Goal: Ask a question

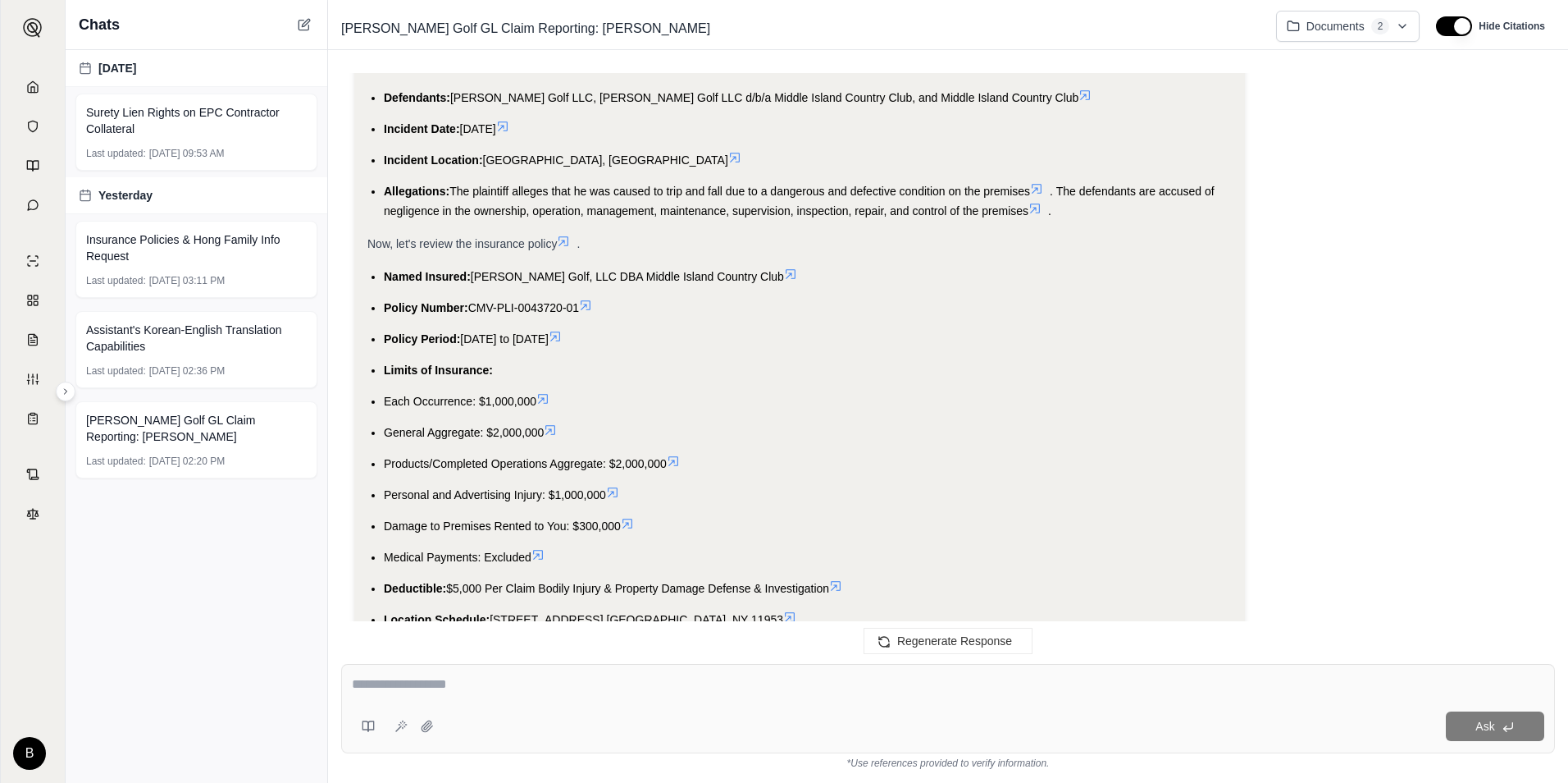
scroll to position [630, 0]
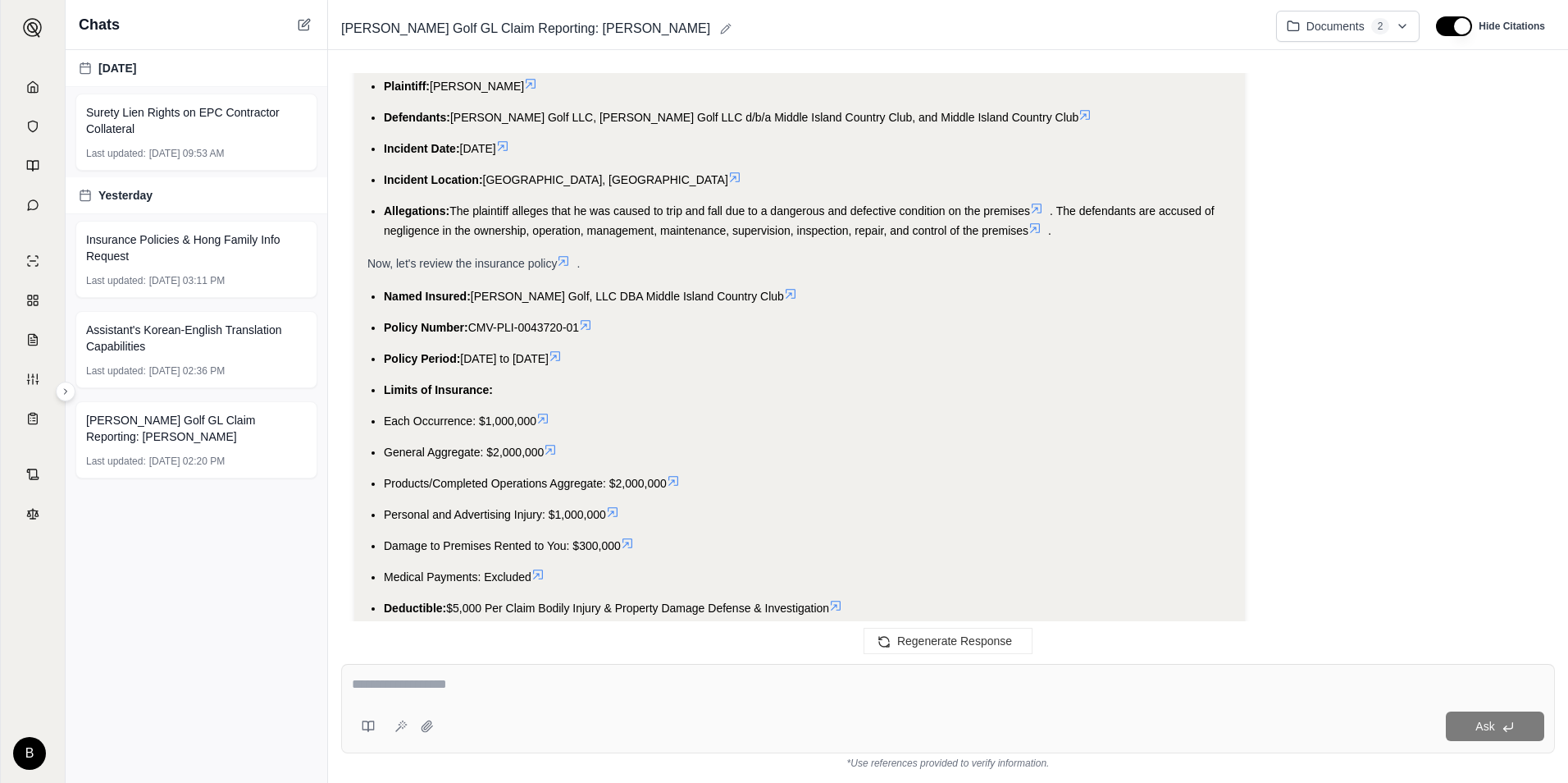
click at [1138, 36] on div "[PERSON_NAME] Golf GL Claim Reporting: [PERSON_NAME]" at bounding box center [799, 28] width 928 height 26
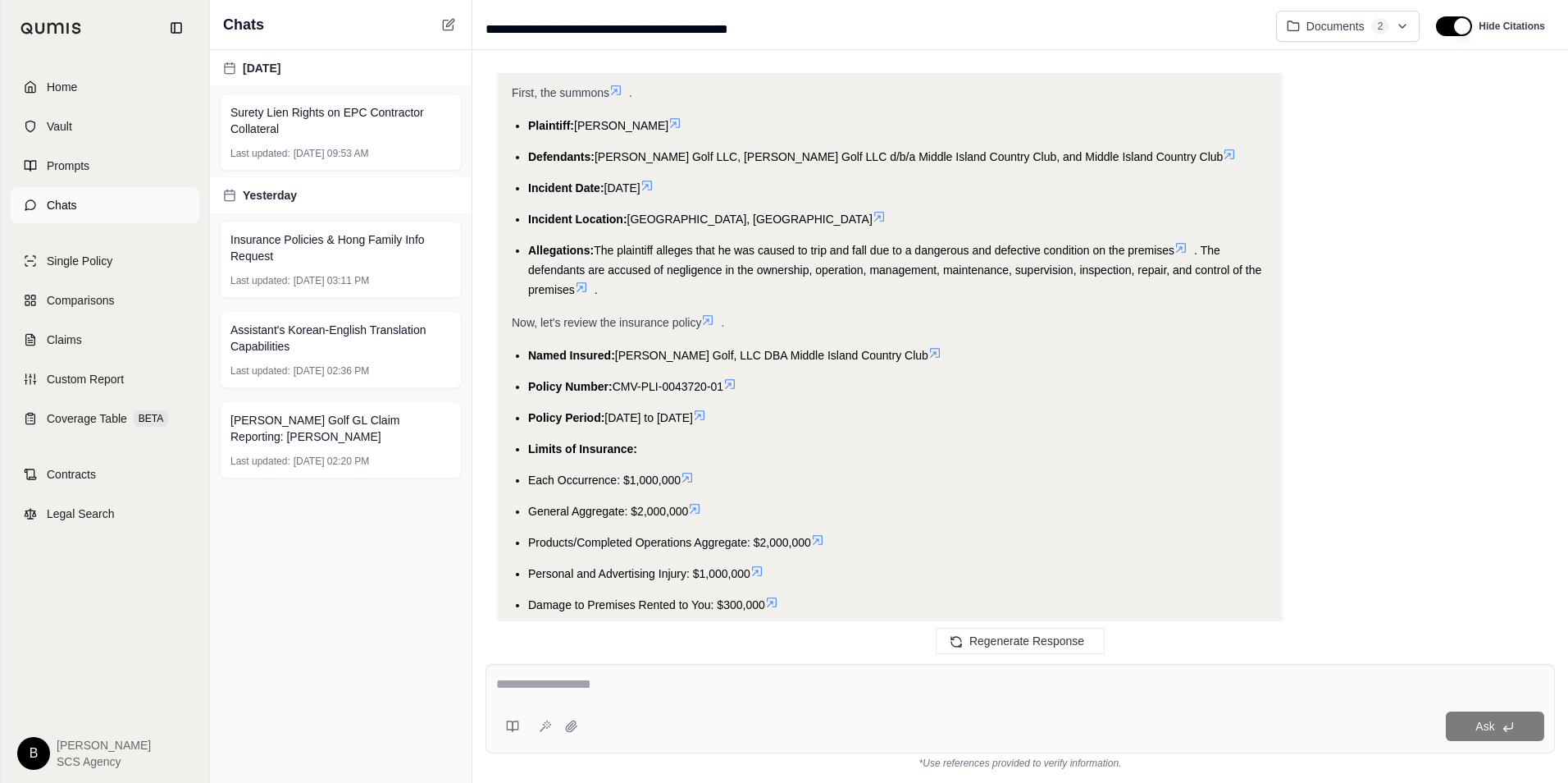
scroll to position [650, 0]
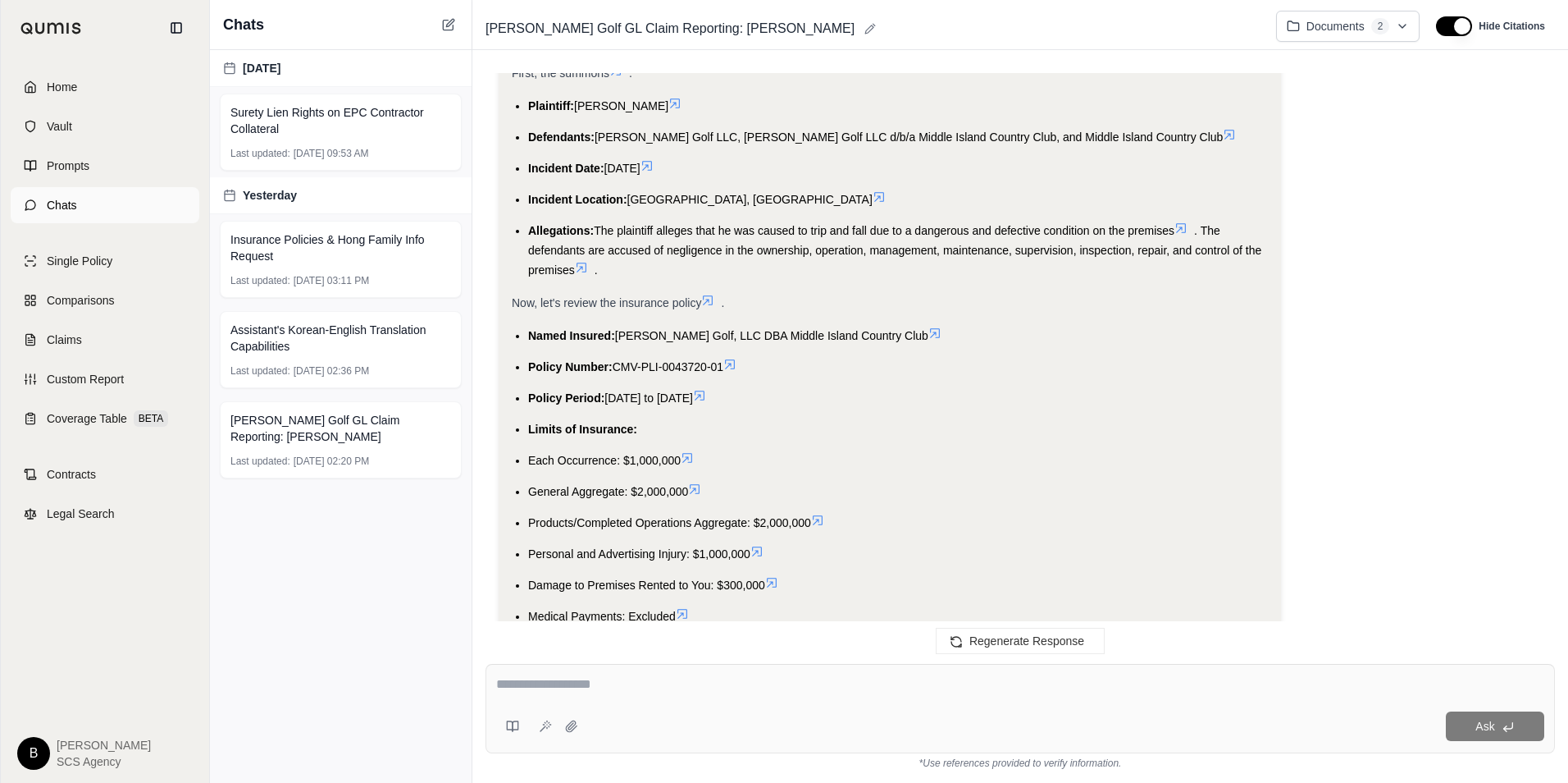
click at [30, 209] on icon at bounding box center [31, 206] width 14 height 14
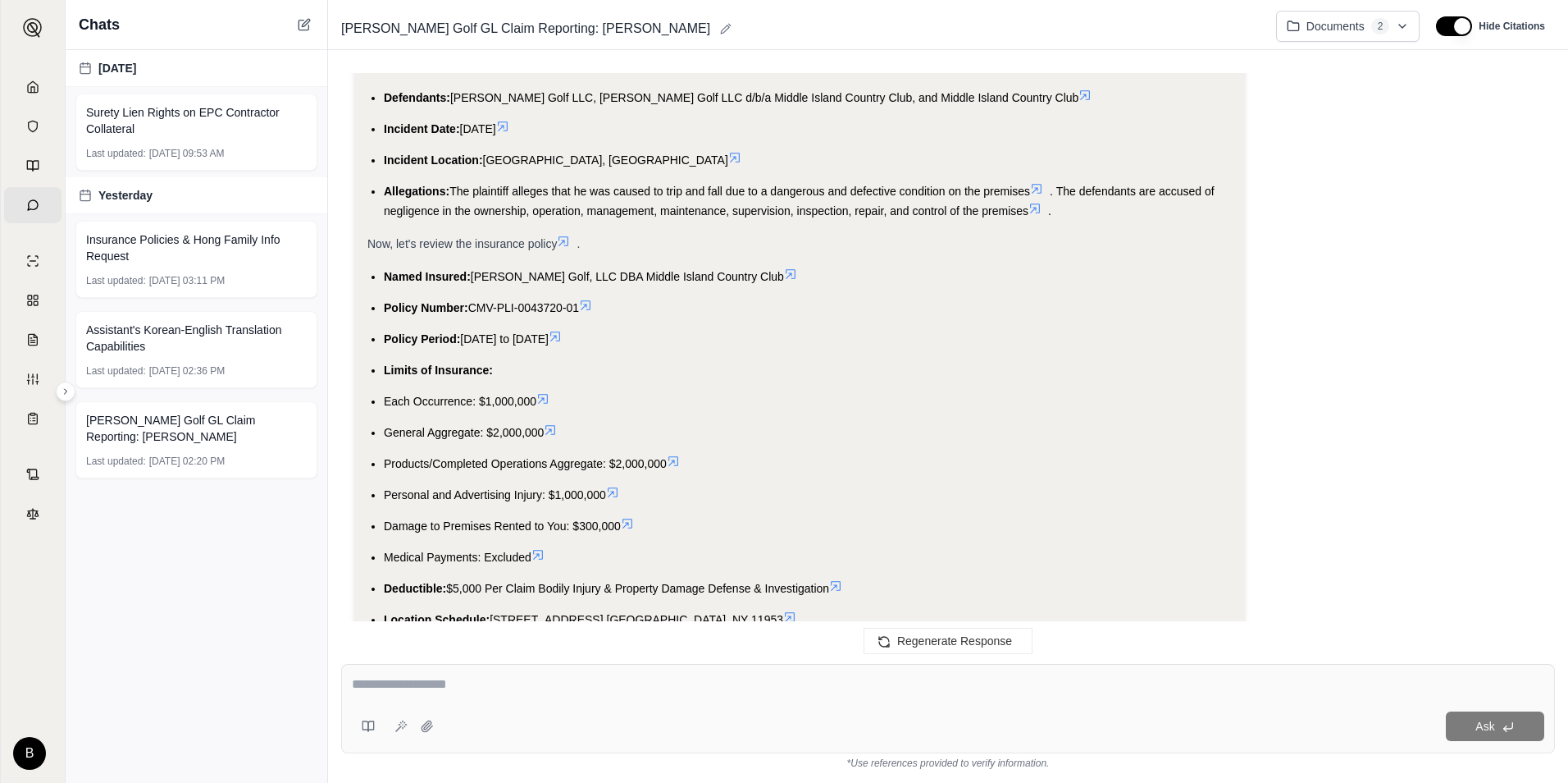
scroll to position [630, 0]
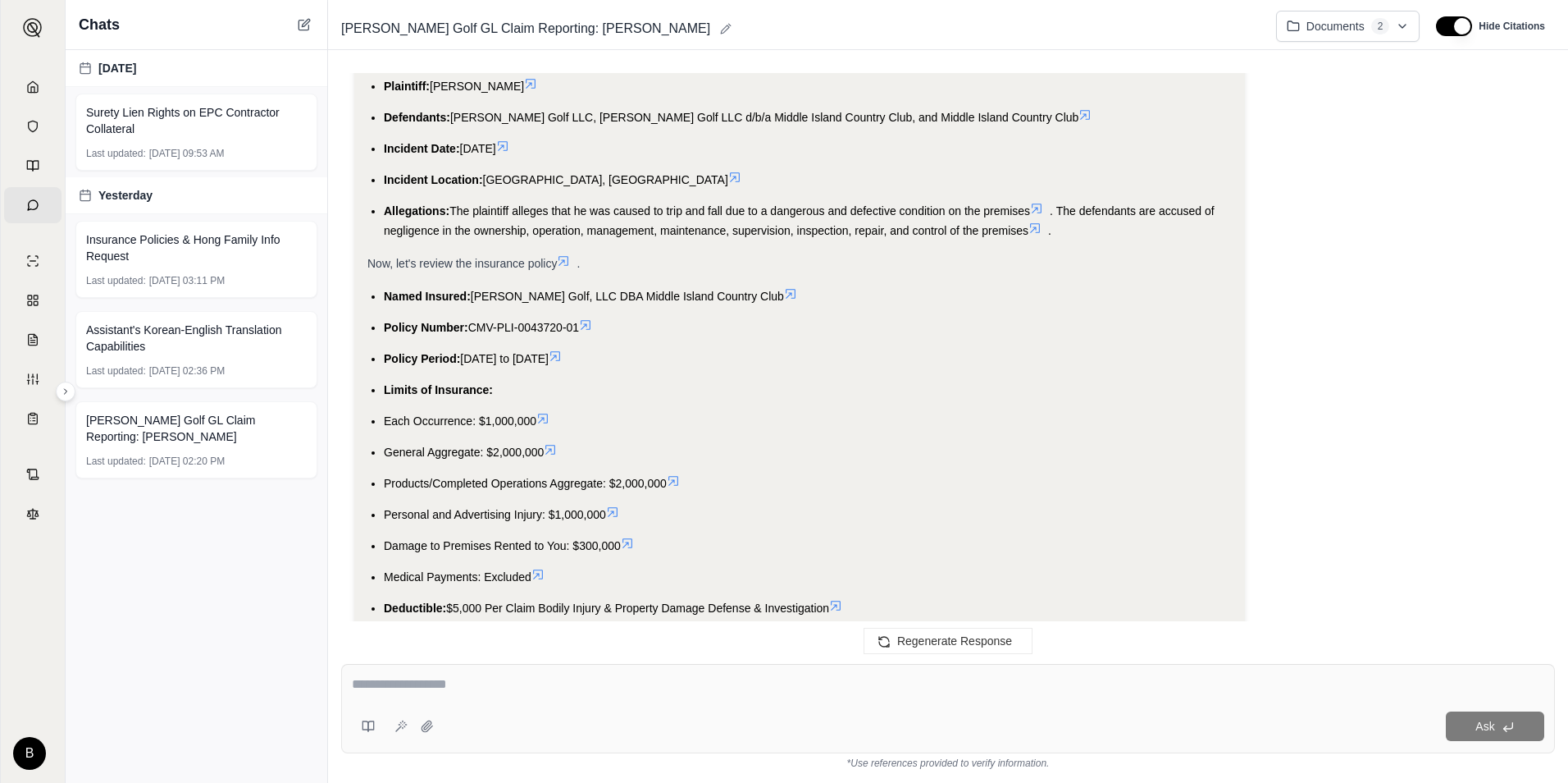
click at [502, 687] on textarea at bounding box center [949, 685] width 1193 height 19
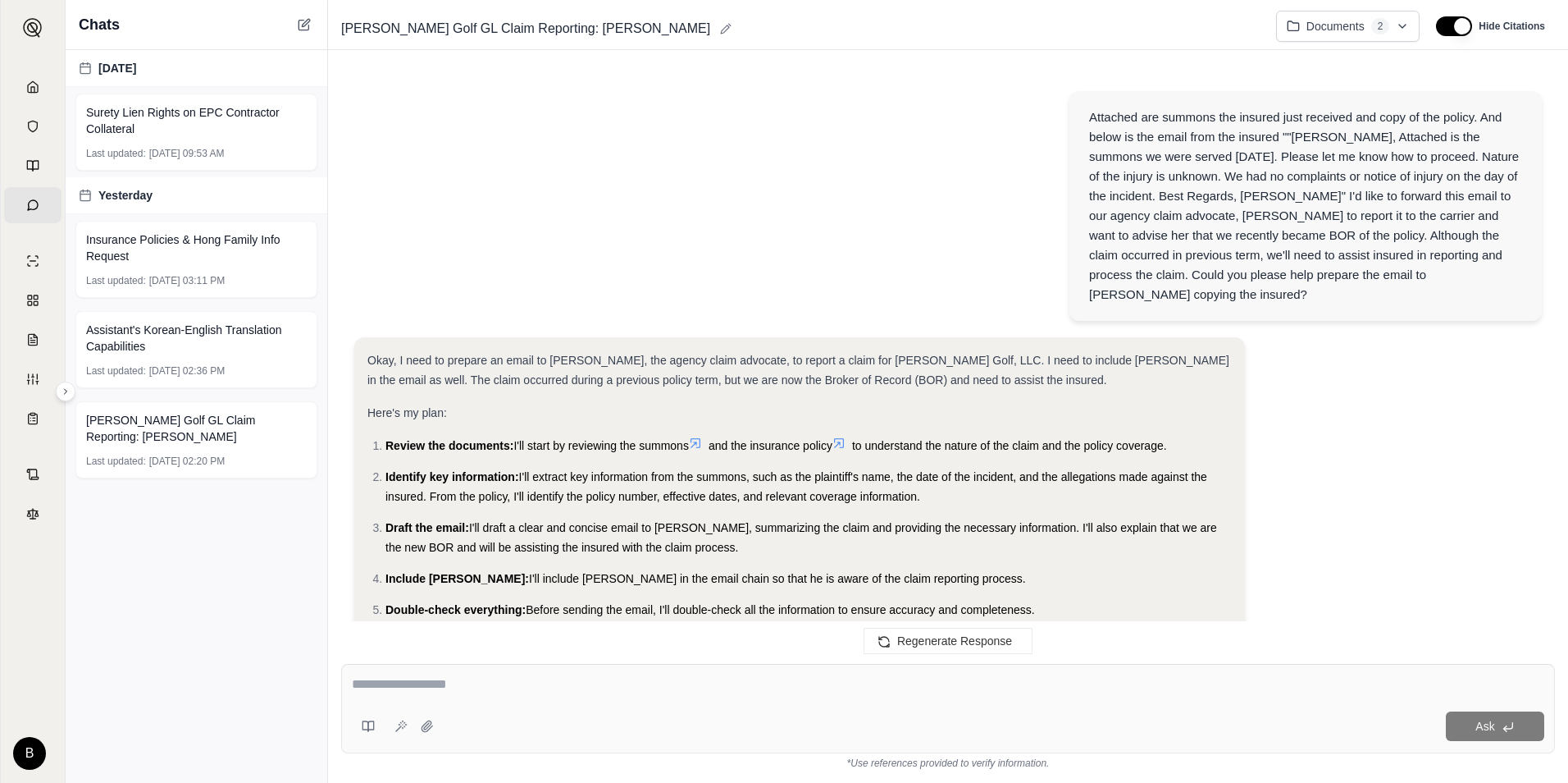
scroll to position [0, 0]
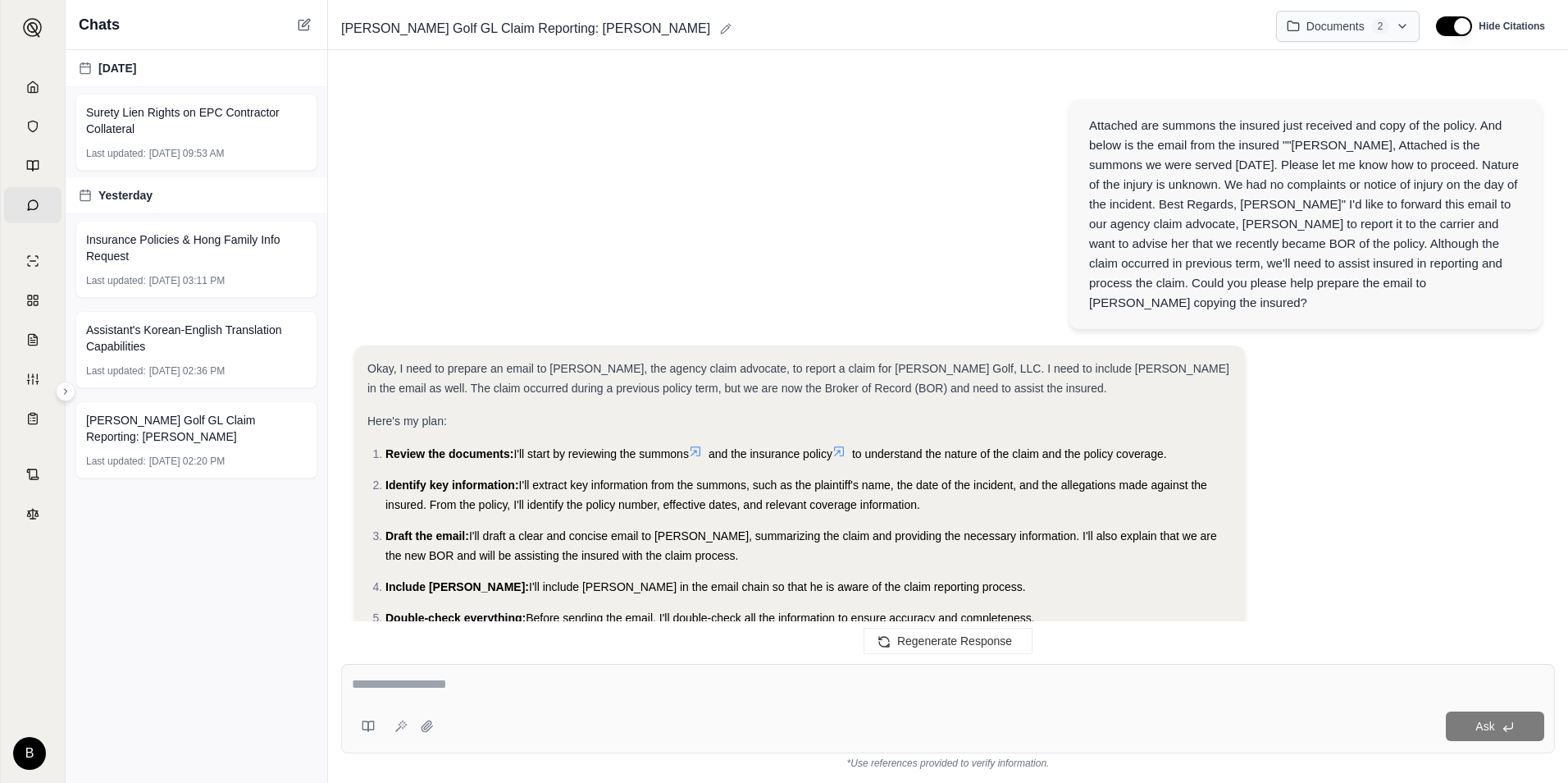
click at [1400, 23] on html "Home Vault Prompts Chats Single Policy Comparisons Claims Custom Report Coverag…" at bounding box center [784, 391] width 1568 height 783
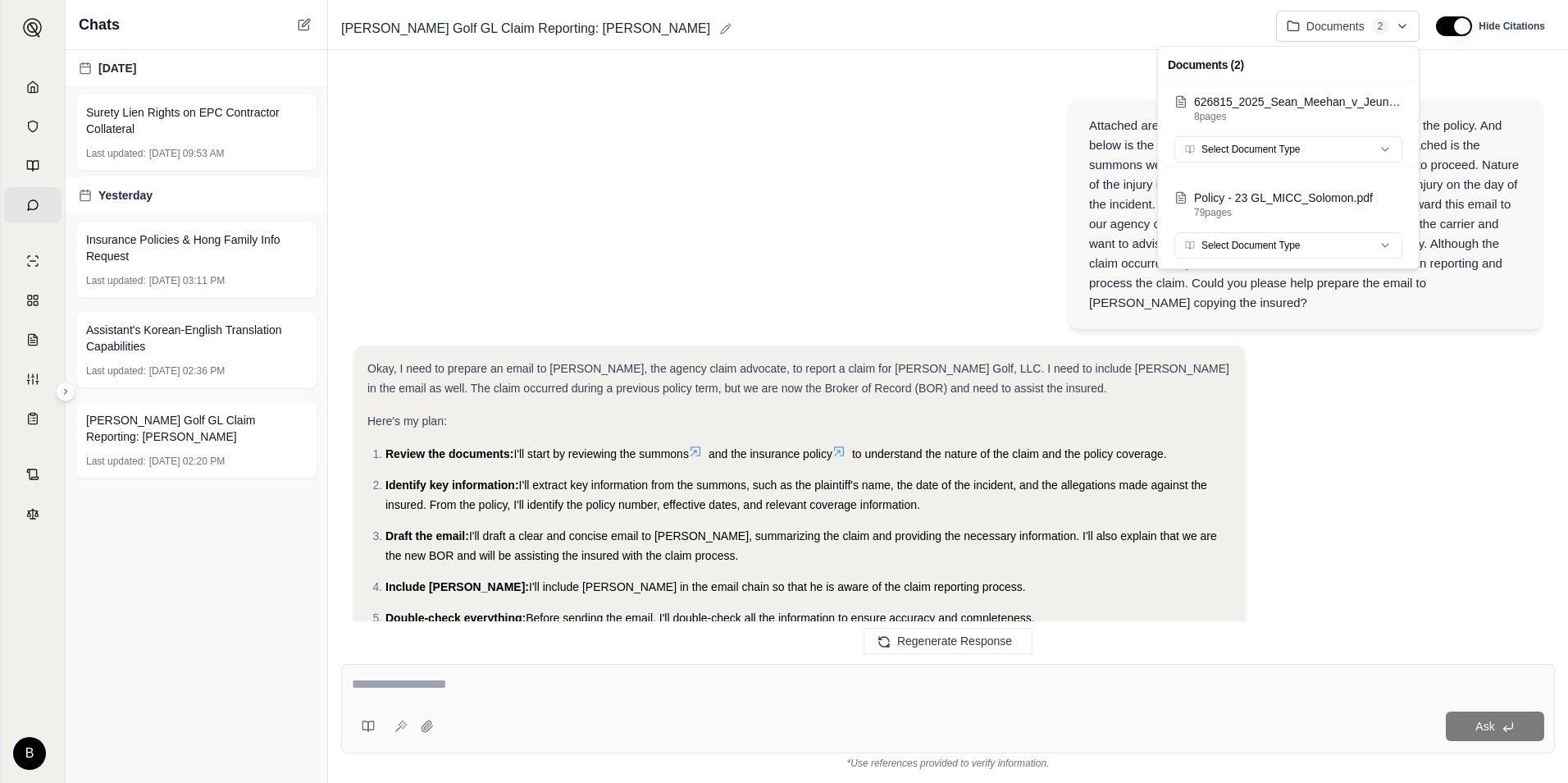
click at [1400, 25] on html "Home Vault Prompts Chats Single Policy Comparisons Claims Custom Report Coverag…" at bounding box center [784, 391] width 1568 height 783
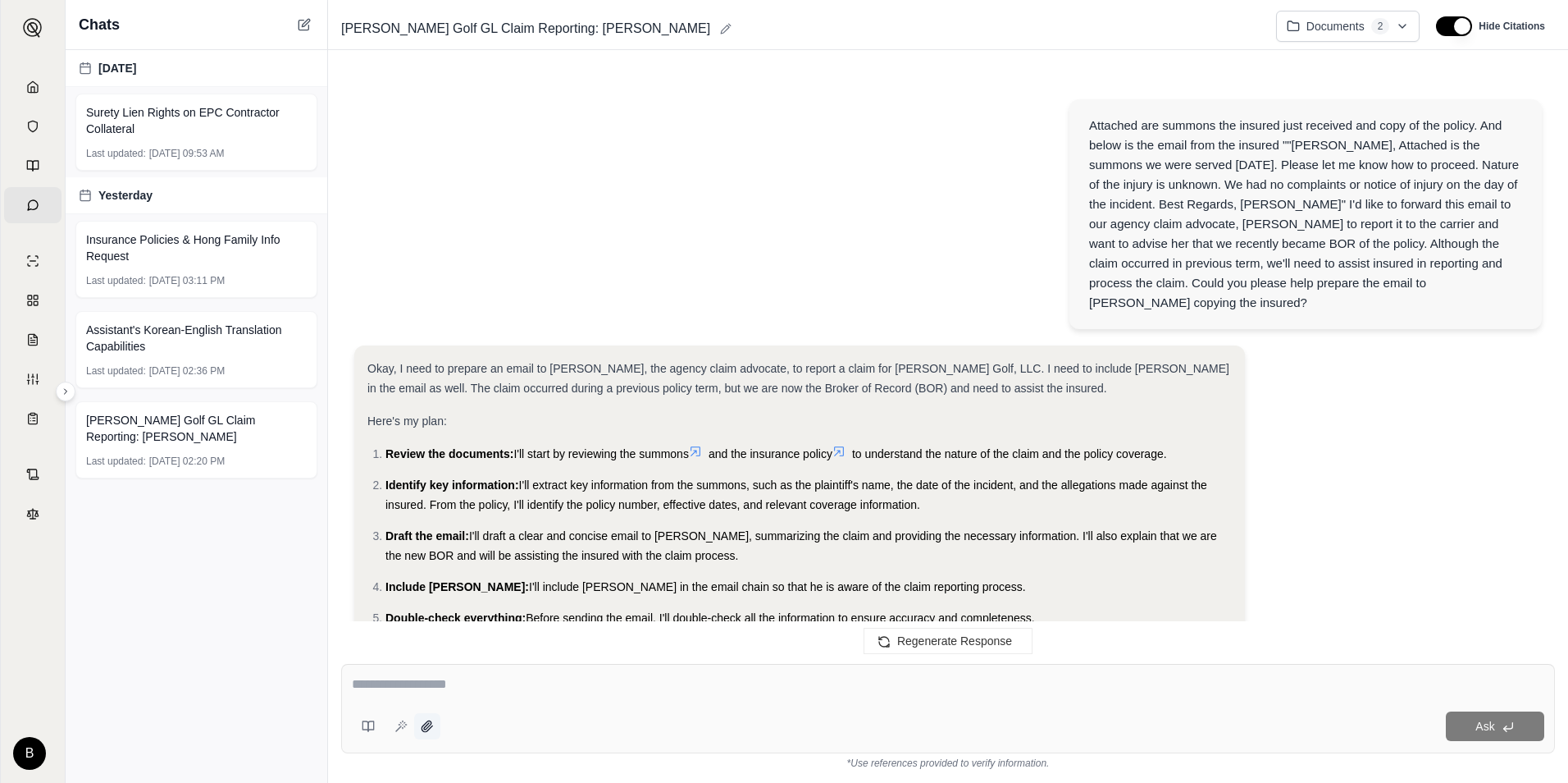
click at [425, 731] on icon at bounding box center [426, 725] width 11 height 11
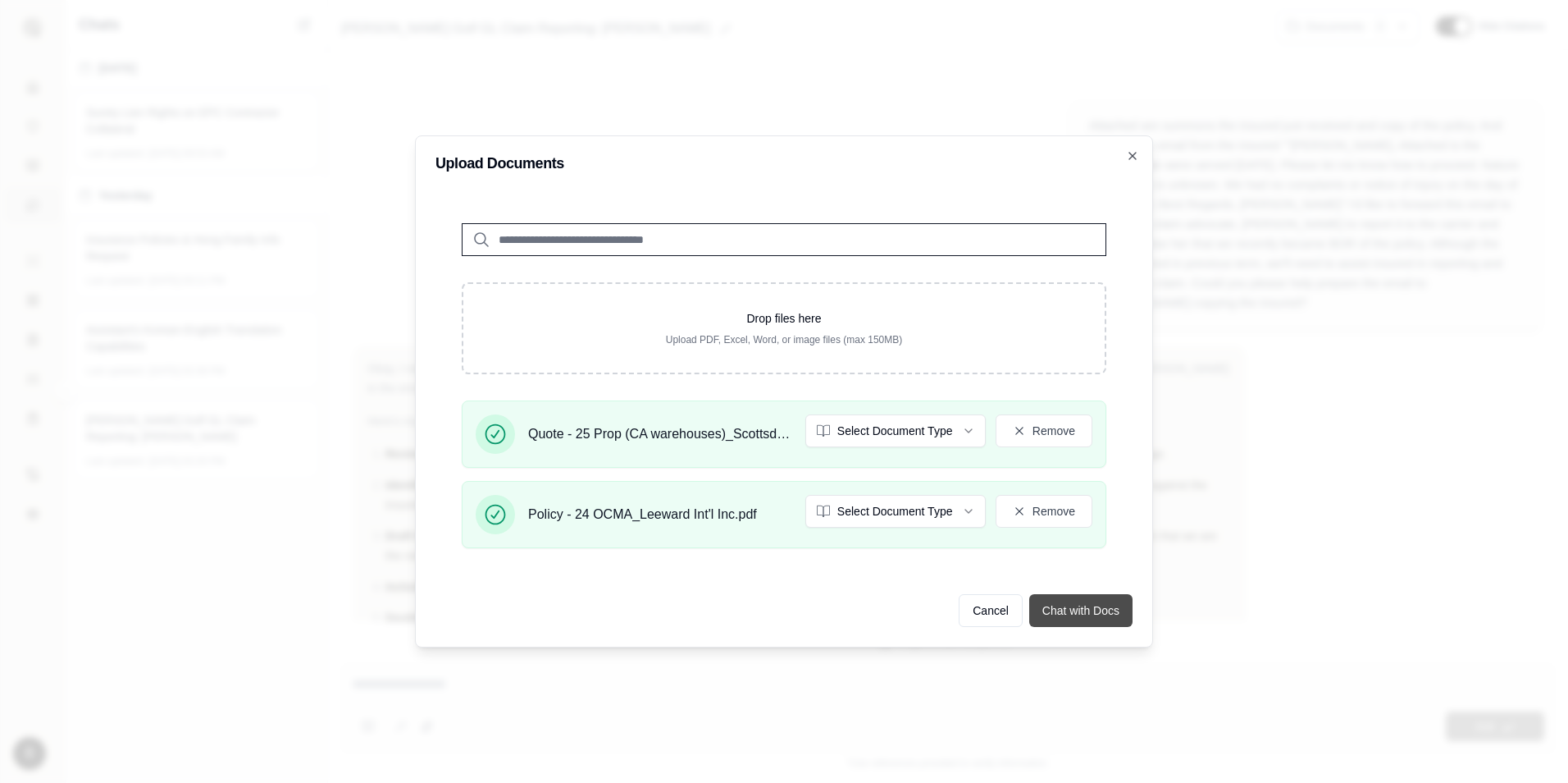
click at [1091, 605] on button "Chat with Docs" at bounding box center [1081, 610] width 103 height 33
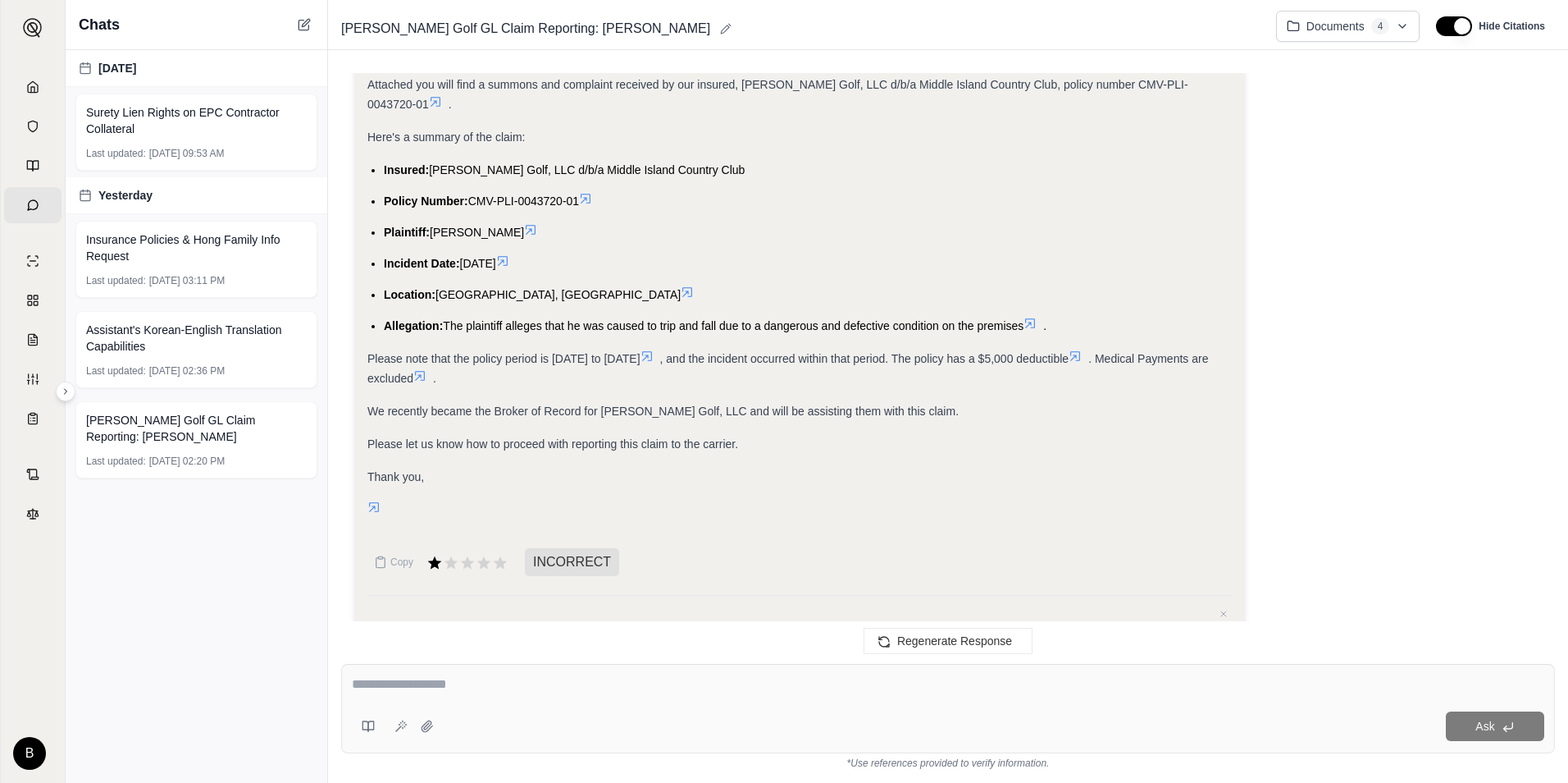
scroll to position [2734, 0]
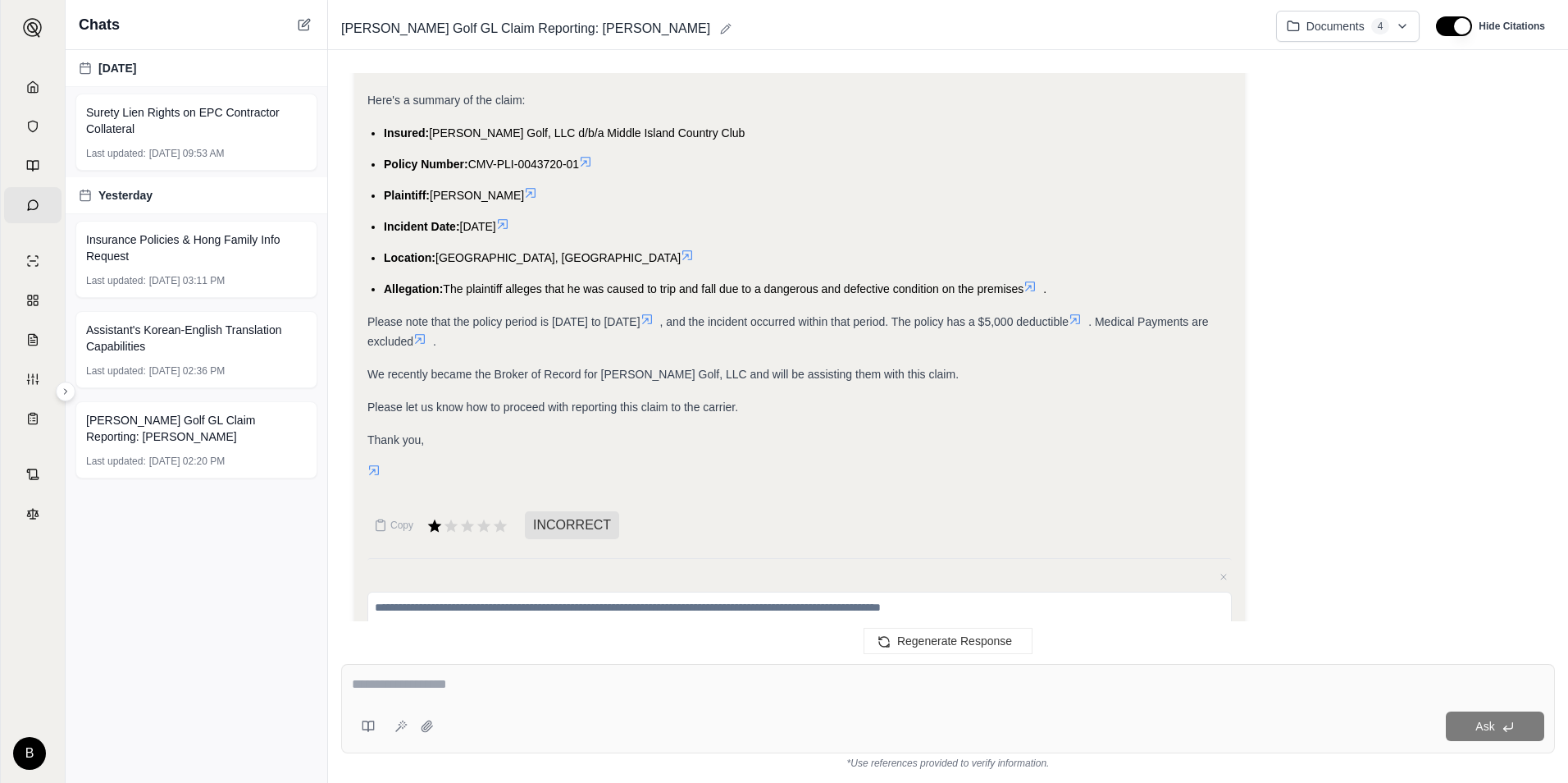
click at [472, 692] on textarea at bounding box center [949, 685] width 1193 height 19
type textarea "*"
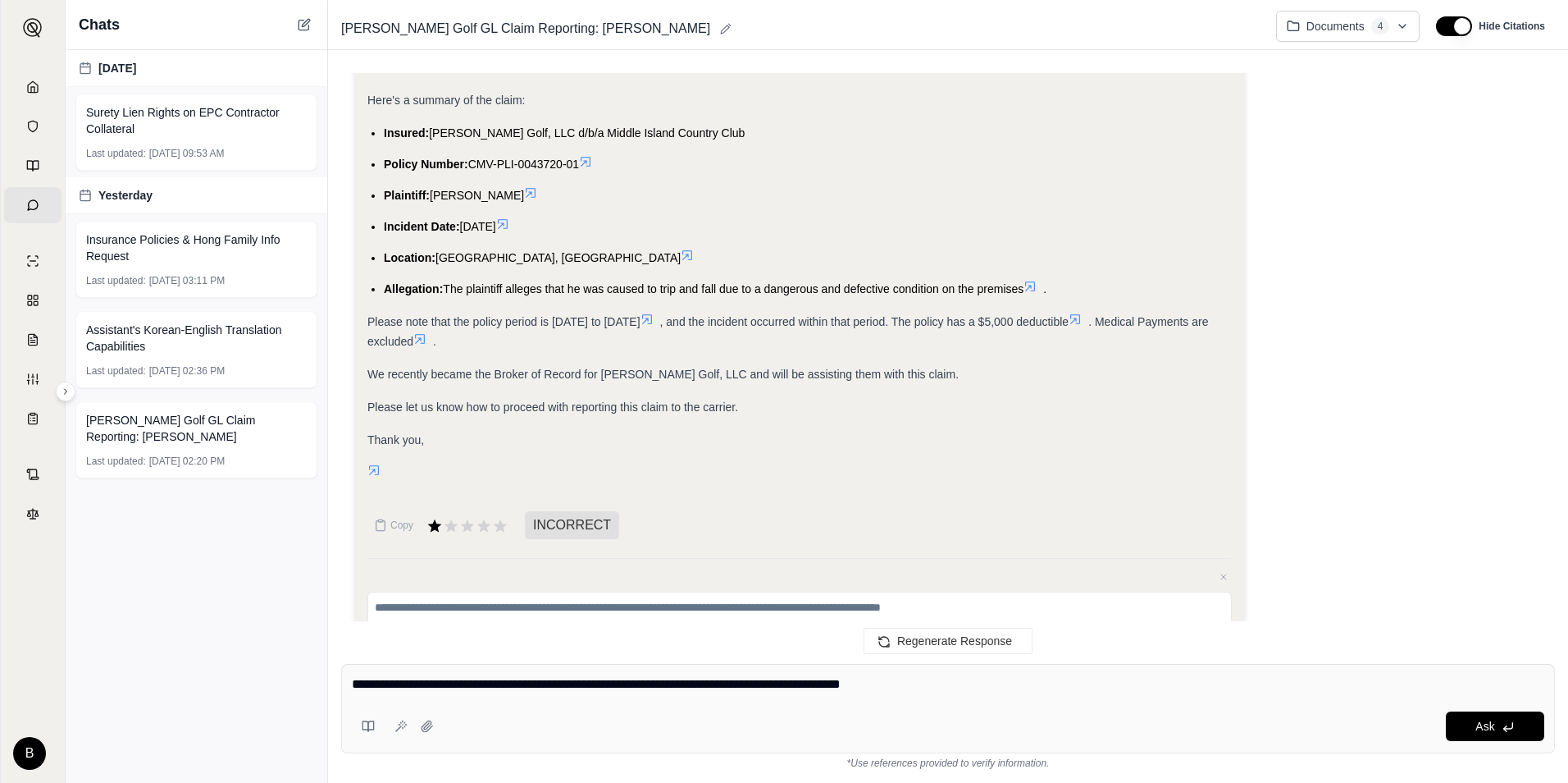
type textarea "**********"
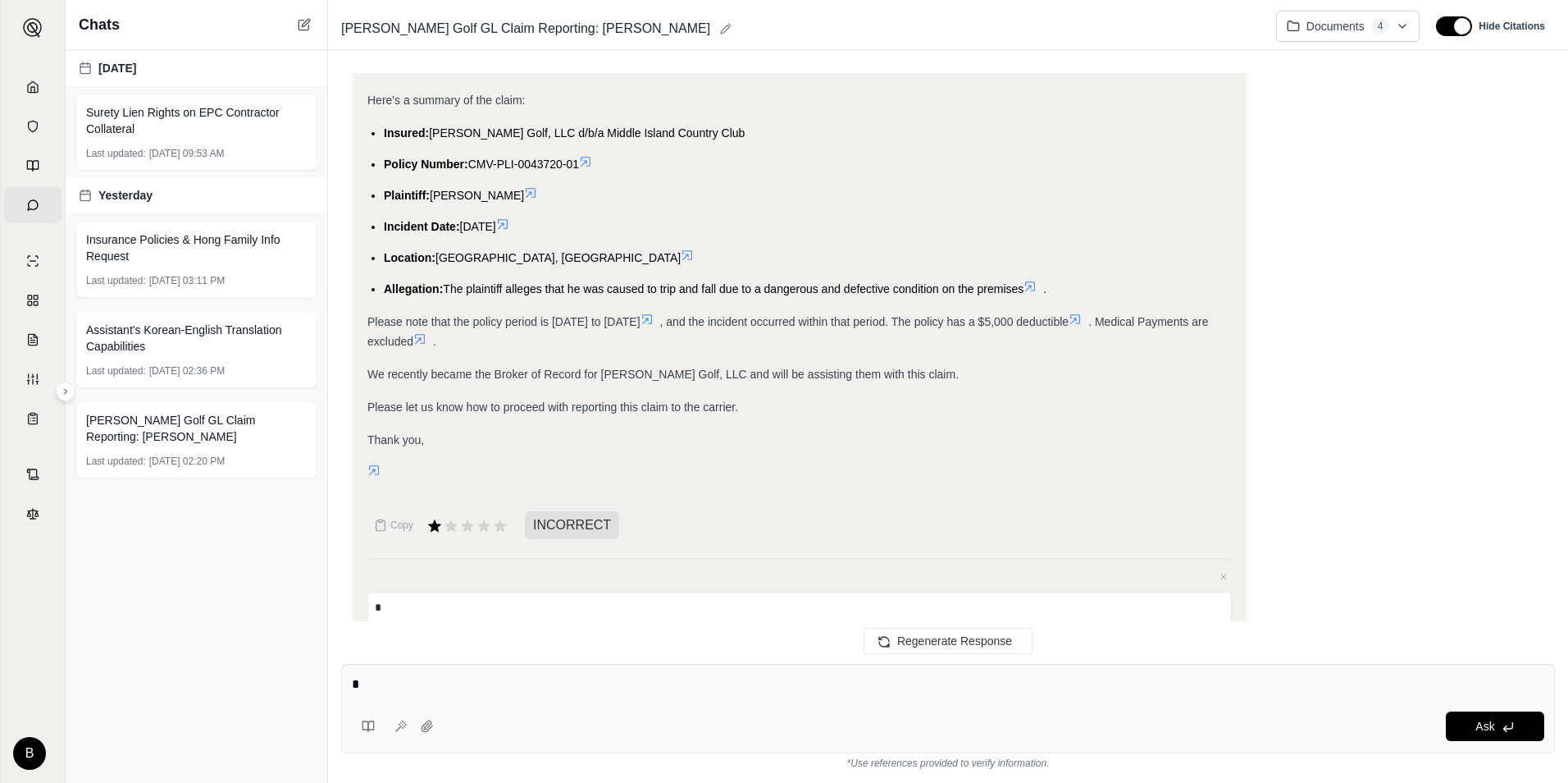
type textarea "*"
click at [484, 702] on div "Ask" at bounding box center [949, 709] width 1214 height 90
click at [539, 702] on div "Ask" at bounding box center [949, 709] width 1214 height 90
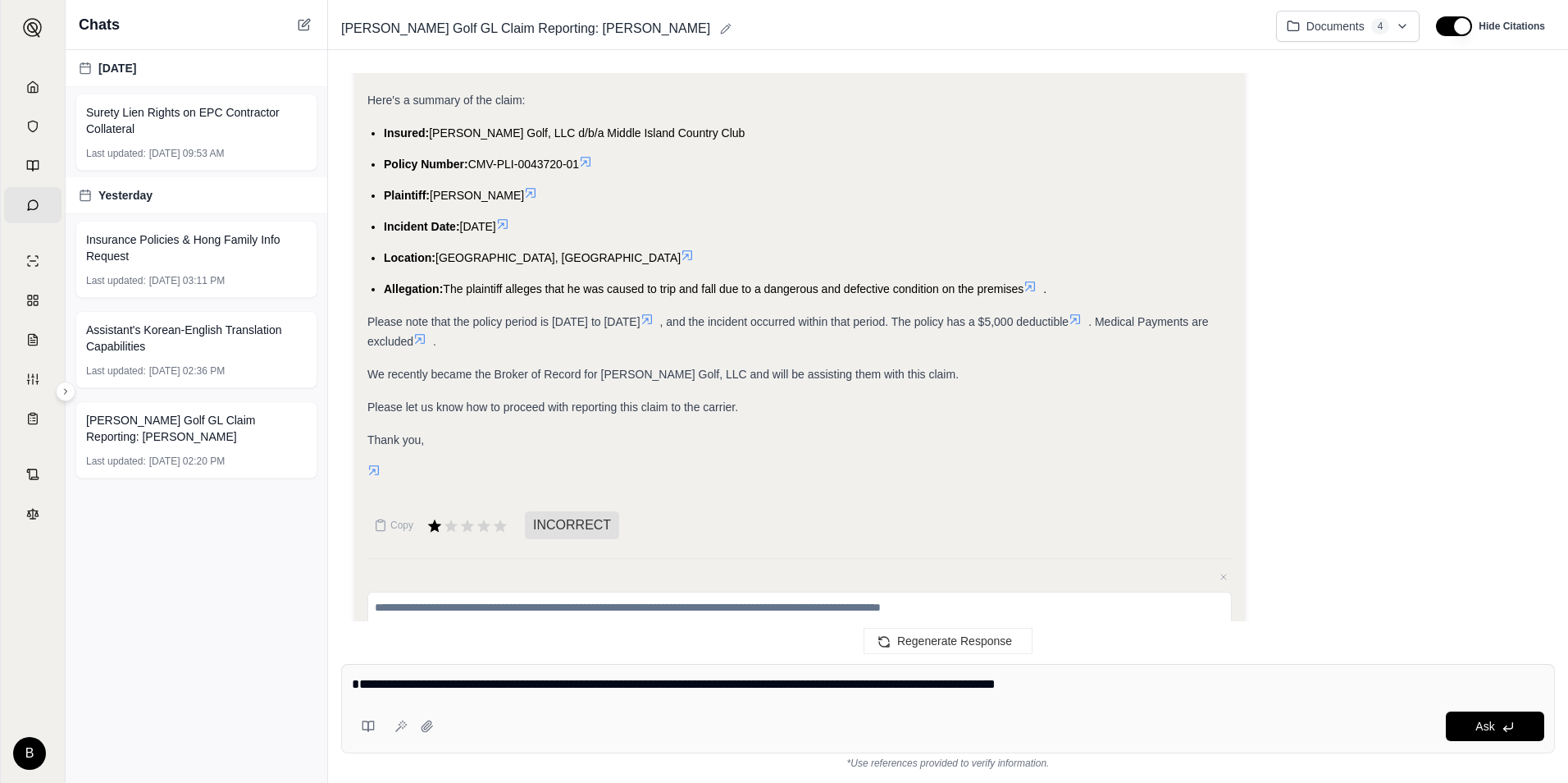
type textarea "**********"
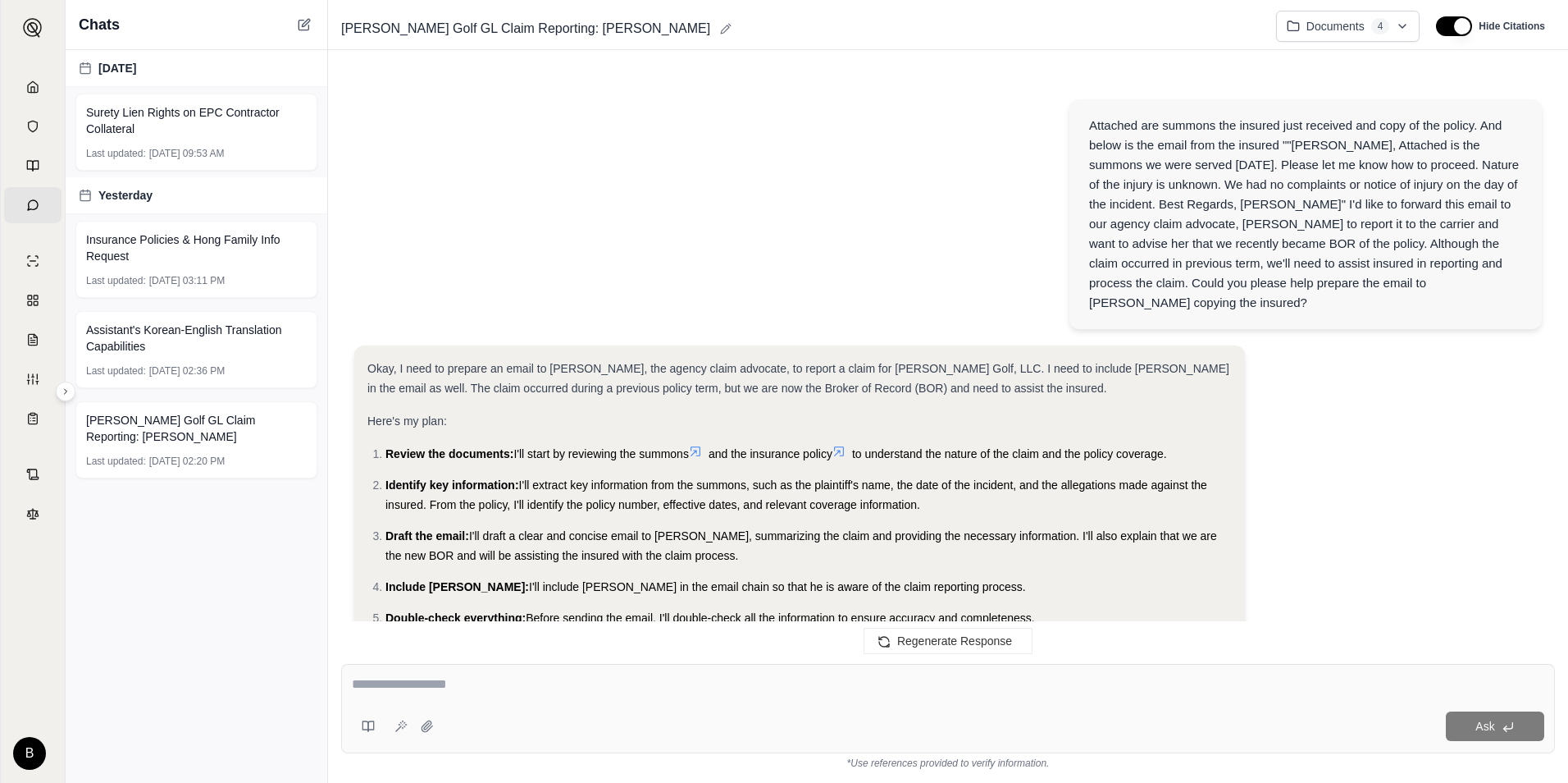
scroll to position [4273, 0]
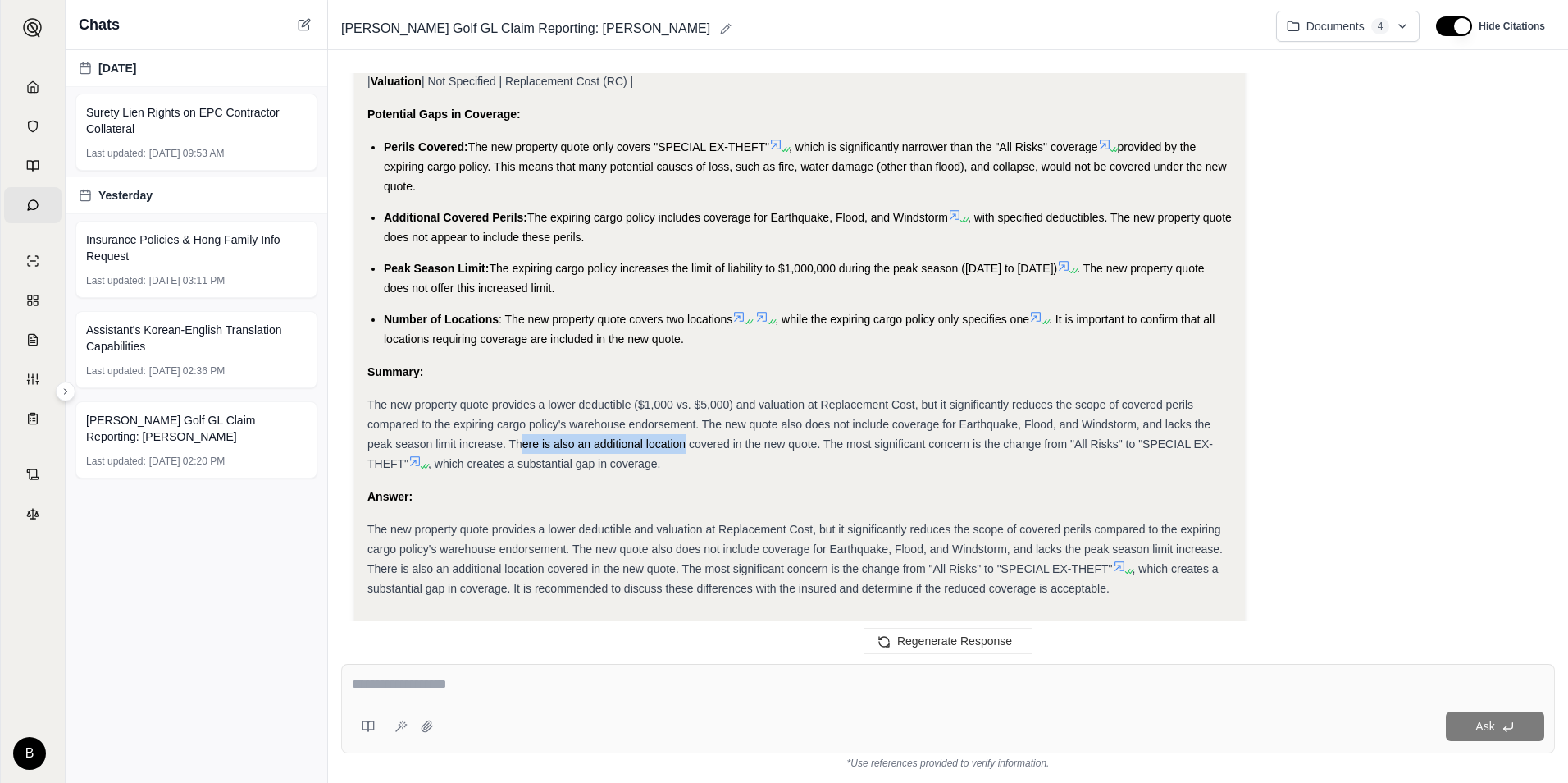
drag, startPoint x: 543, startPoint y: 383, endPoint x: 685, endPoint y: 385, distance: 142.0
click at [685, 398] on span "The new property quote provides a lower deductible ($1,000 vs. $5,000) and valu…" at bounding box center [790, 433] width 845 height 72
drag, startPoint x: 685, startPoint y: 385, endPoint x: 656, endPoint y: 478, distance: 97.4
click at [656, 519] on div "The new property quote provides a lower deductible and valuation at Replacement…" at bounding box center [800, 559] width 865 height 79
click at [529, 697] on div at bounding box center [949, 687] width 1193 height 25
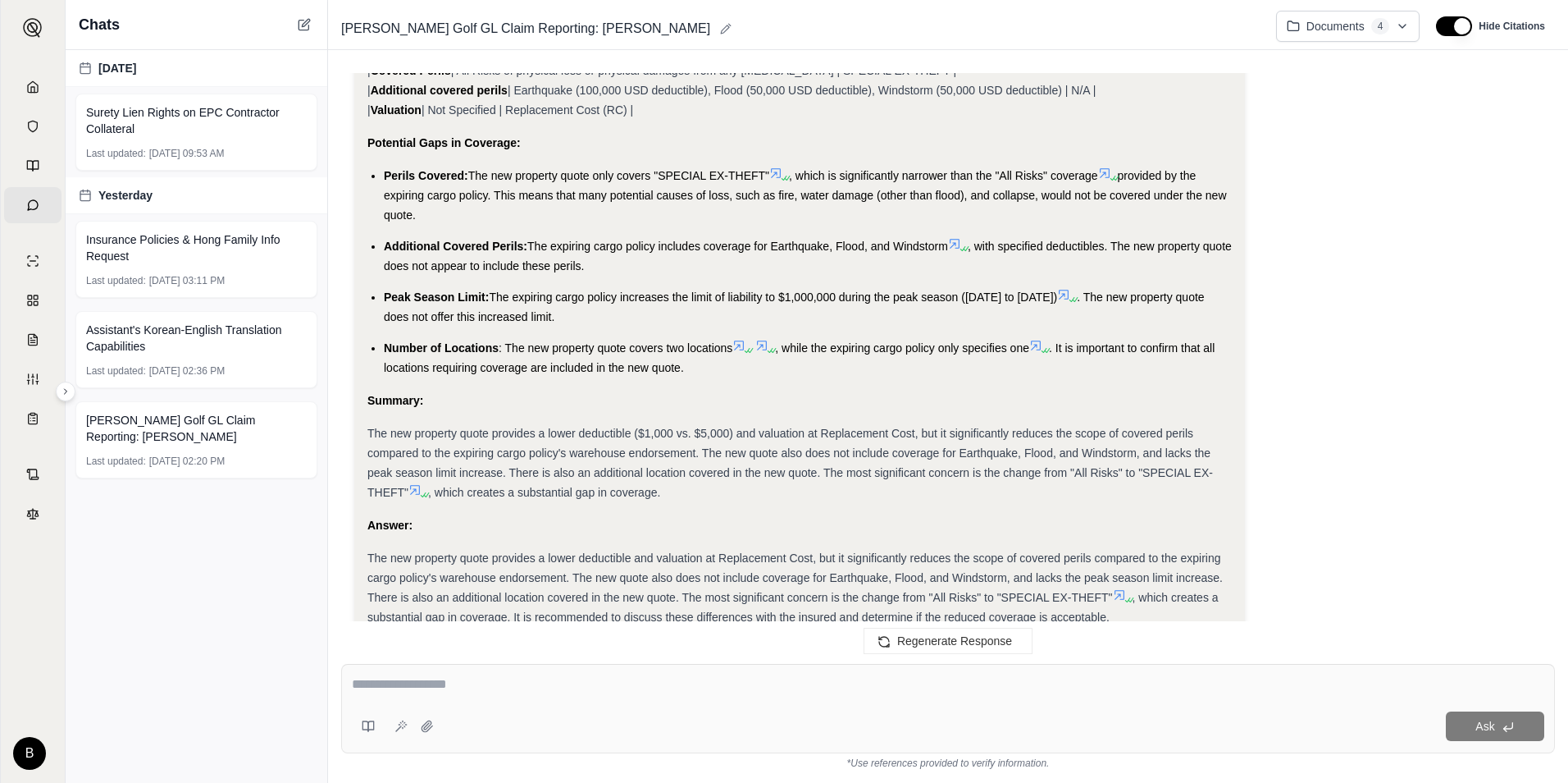
scroll to position [4326, 0]
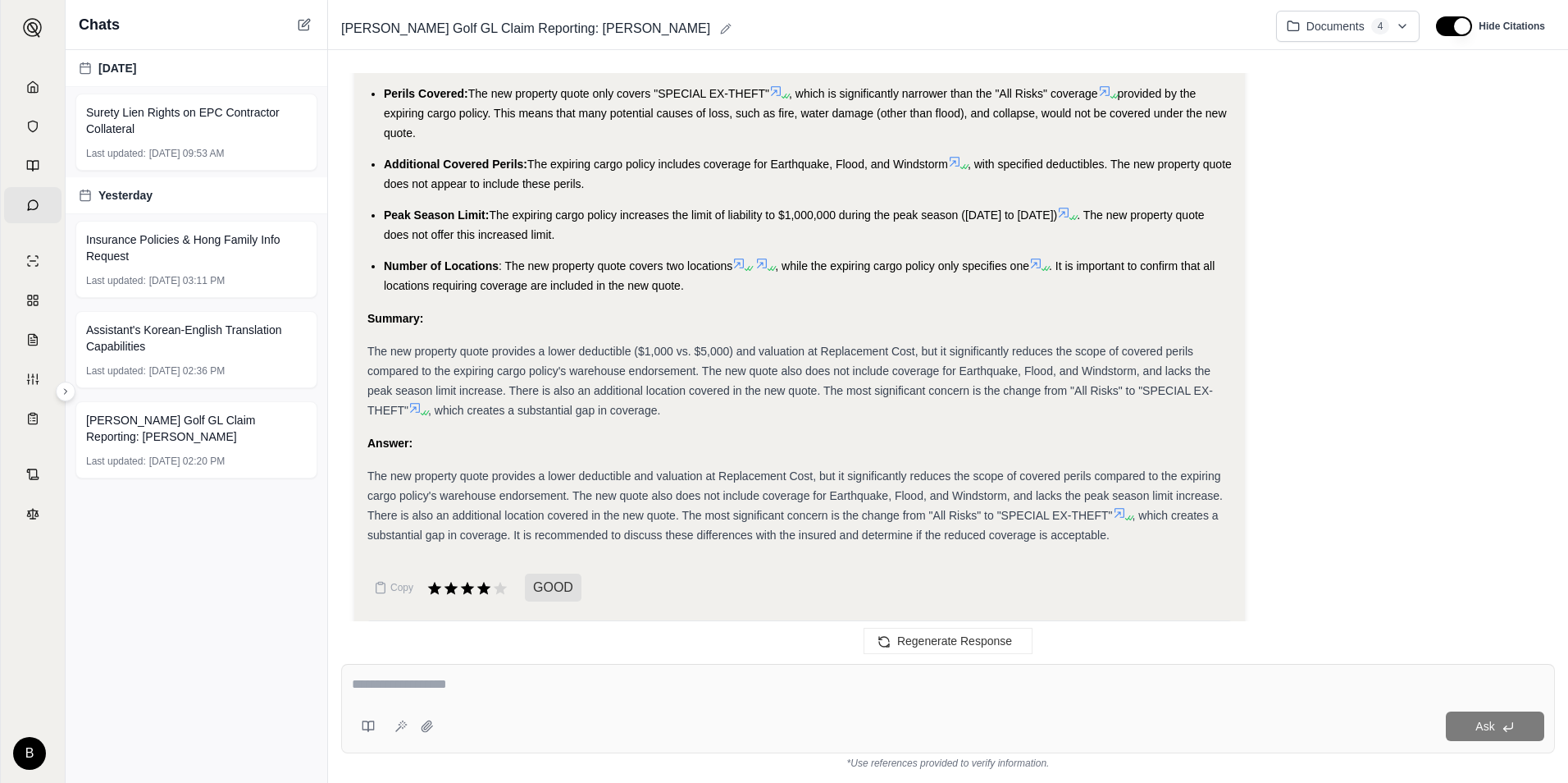
click at [752, 466] on div "The new property quote provides a lower deductible and valuation at Replacement…" at bounding box center [800, 506] width 865 height 79
click at [735, 469] on span "The new property quote provides a lower deductible and valuation at Replacement…" at bounding box center [795, 495] width 855 height 52
drag, startPoint x: 814, startPoint y: 418, endPoint x: 542, endPoint y: 418, distance: 272.0
click at [542, 469] on span "The new property quote provides a lower deductible and valuation at Replacement…" at bounding box center [795, 495] width 855 height 52
drag, startPoint x: 542, startPoint y: 418, endPoint x: 707, endPoint y: 460, distance: 170.3
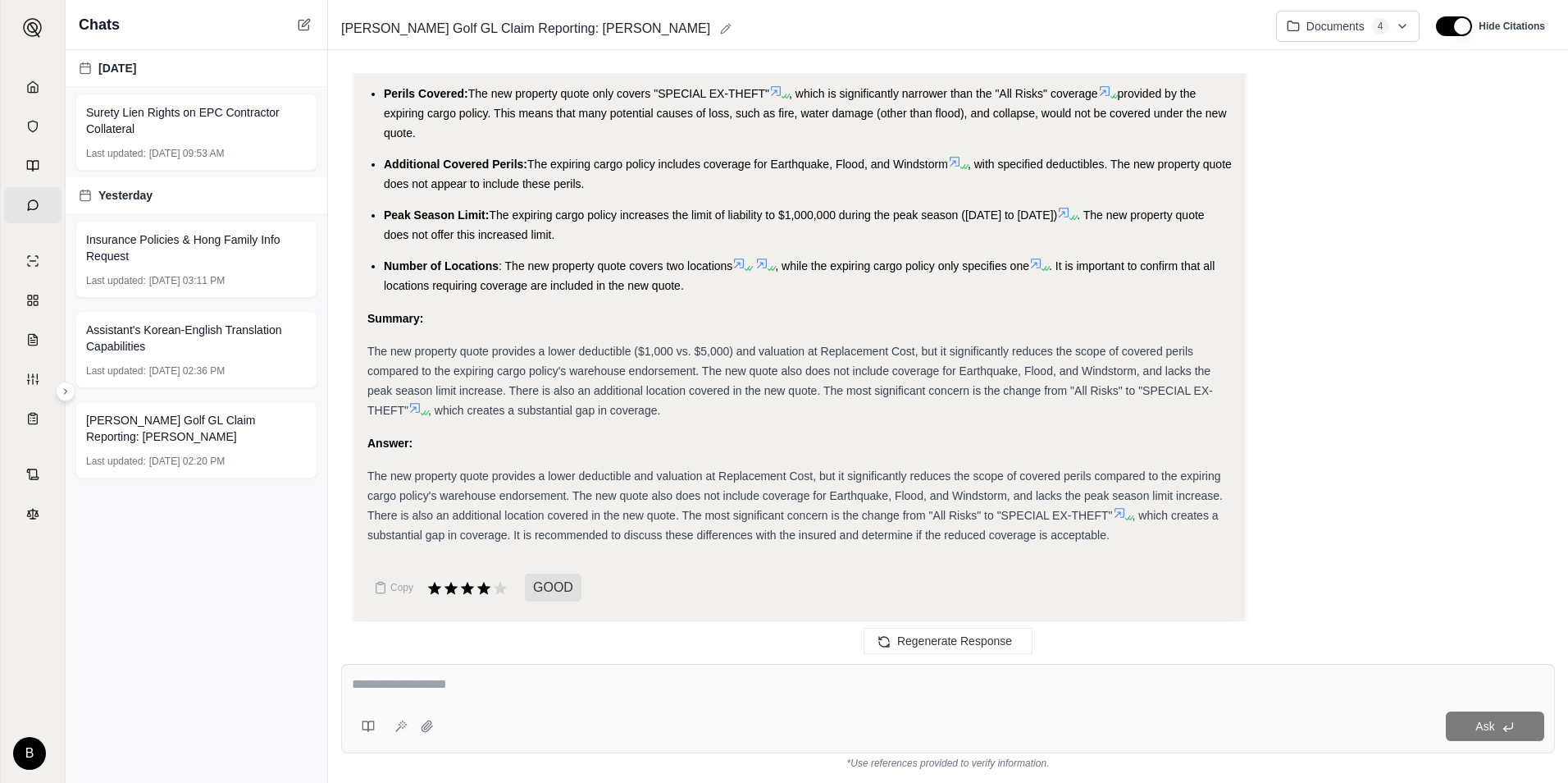
click at [707, 469] on span "The new property quote provides a lower deductible and valuation at Replacement…" at bounding box center [795, 495] width 855 height 52
click at [692, 469] on span "The new property quote provides a lower deductible and valuation at Replacement…" at bounding box center [795, 495] width 855 height 52
drag, startPoint x: 677, startPoint y: 435, endPoint x: 1224, endPoint y: 435, distance: 547.0
click at [1224, 466] on div "The new property quote provides a lower deductible and valuation at Replacement…" at bounding box center [800, 506] width 865 height 79
copy span "does not include coverage for Earthquake, Flood, and Windstorm, and lacks the p…"
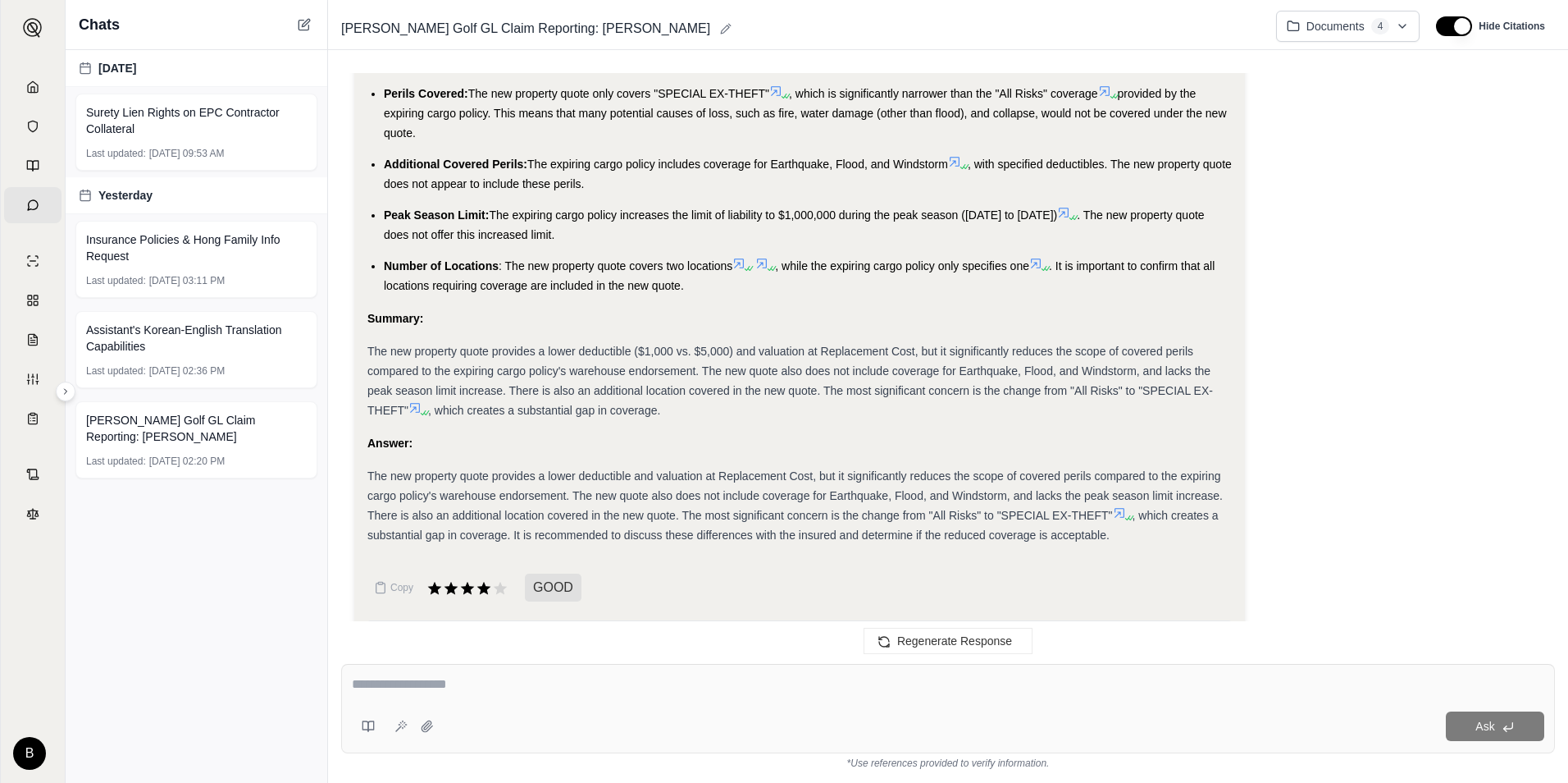
click at [784, 696] on div at bounding box center [949, 687] width 1193 height 25
click at [606, 681] on textarea at bounding box center [949, 685] width 1193 height 19
paste textarea "**********"
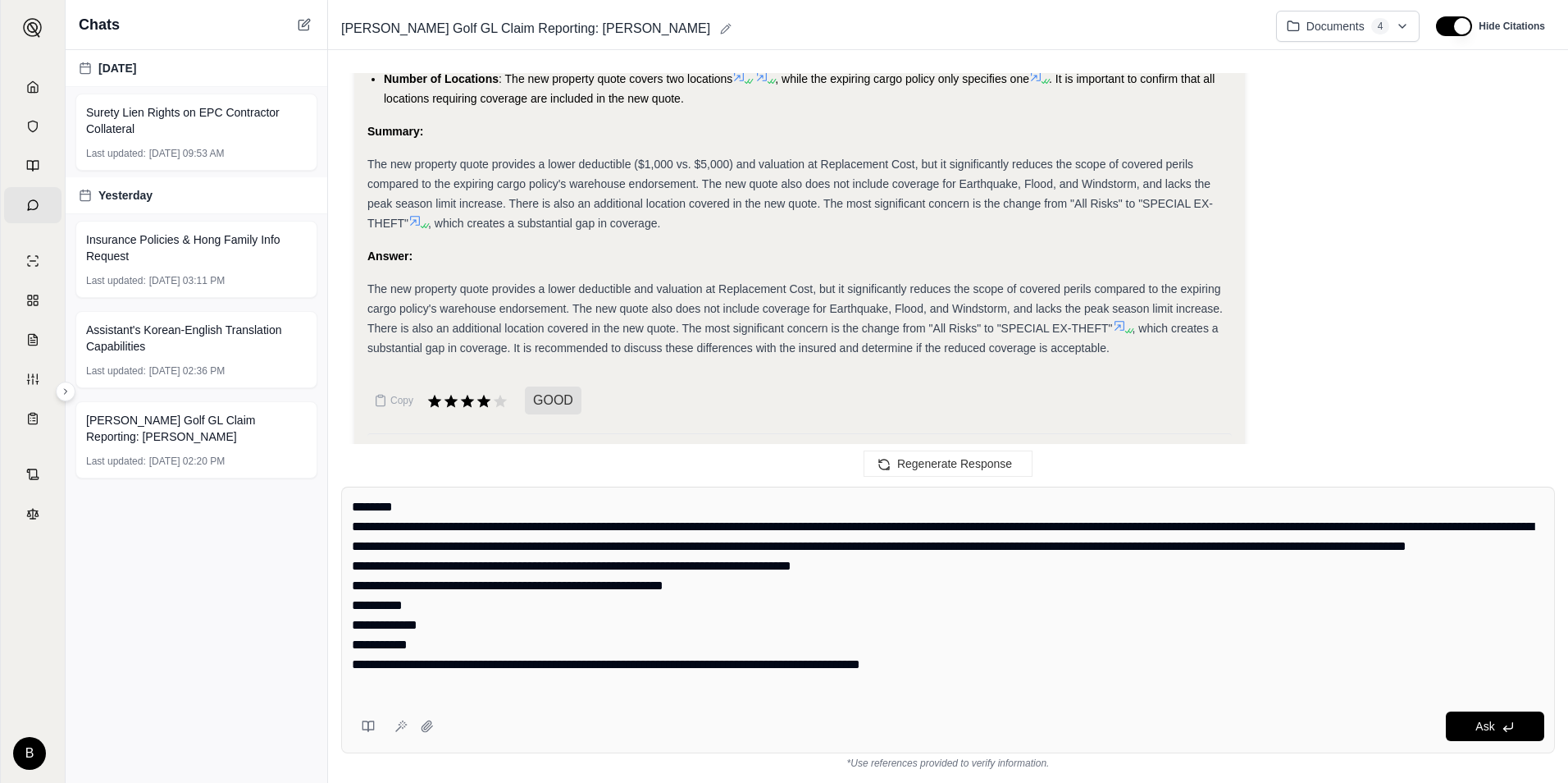
scroll to position [4586, 0]
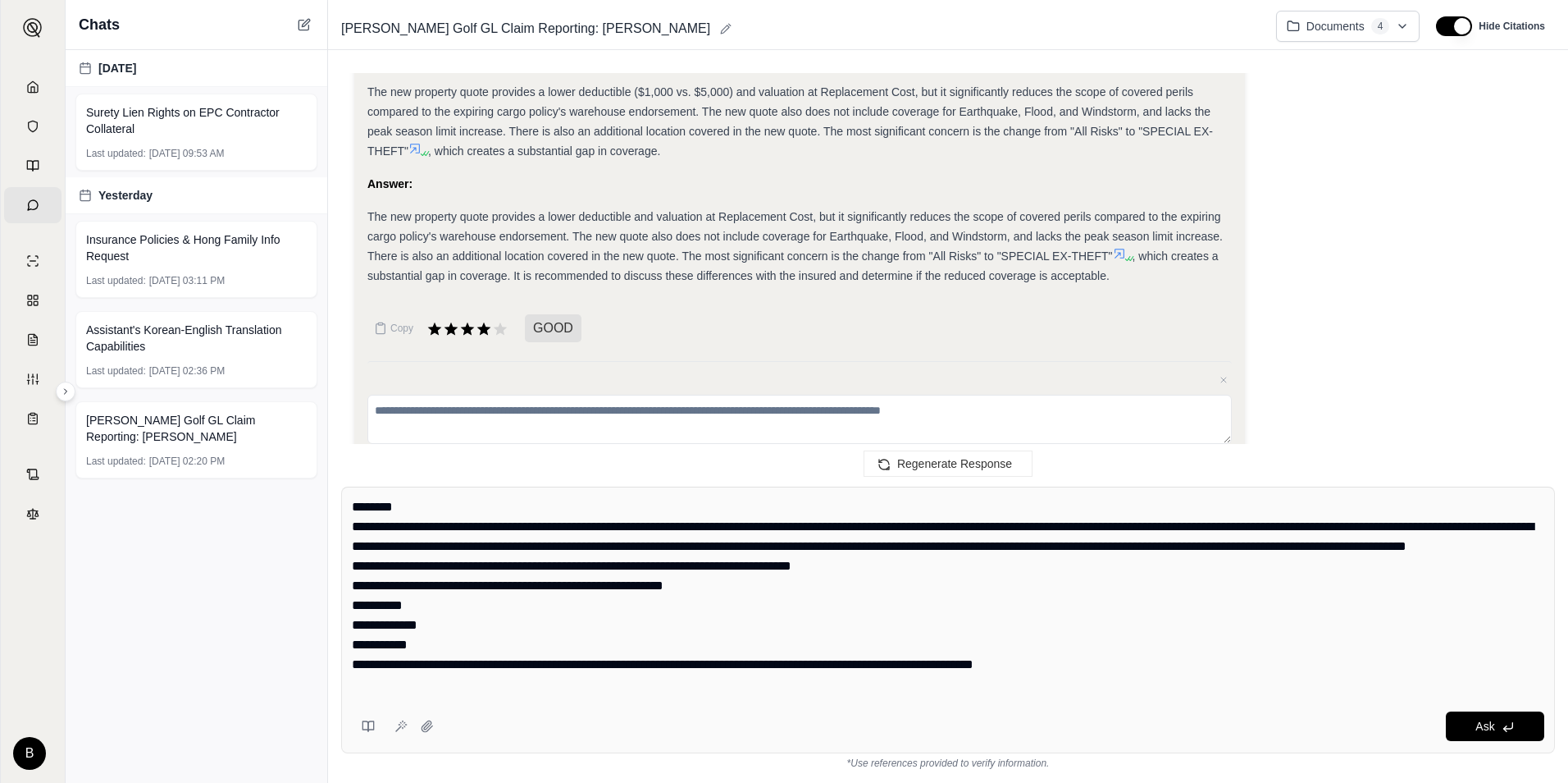
type textarea "**********"
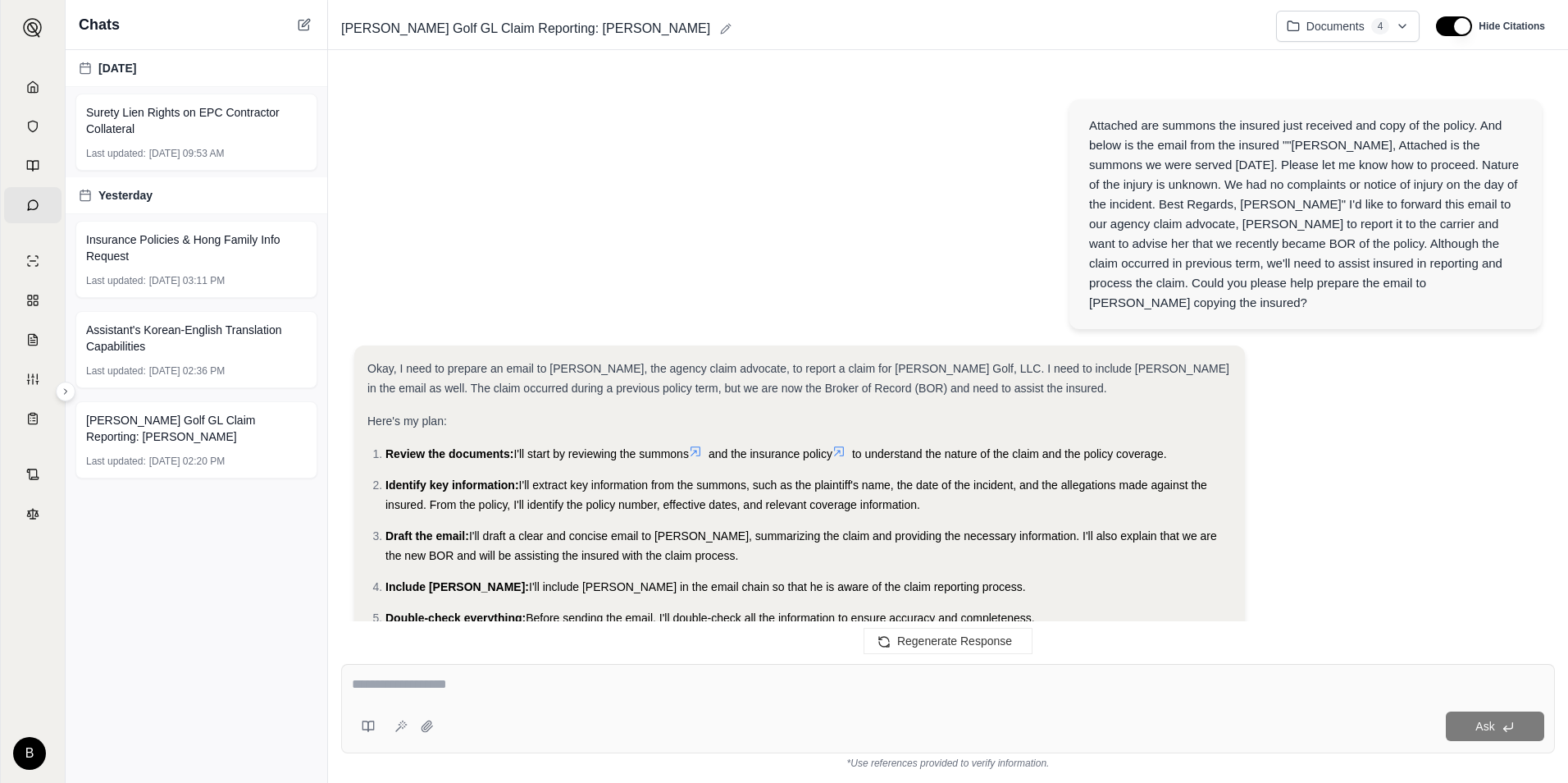
scroll to position [6429, 0]
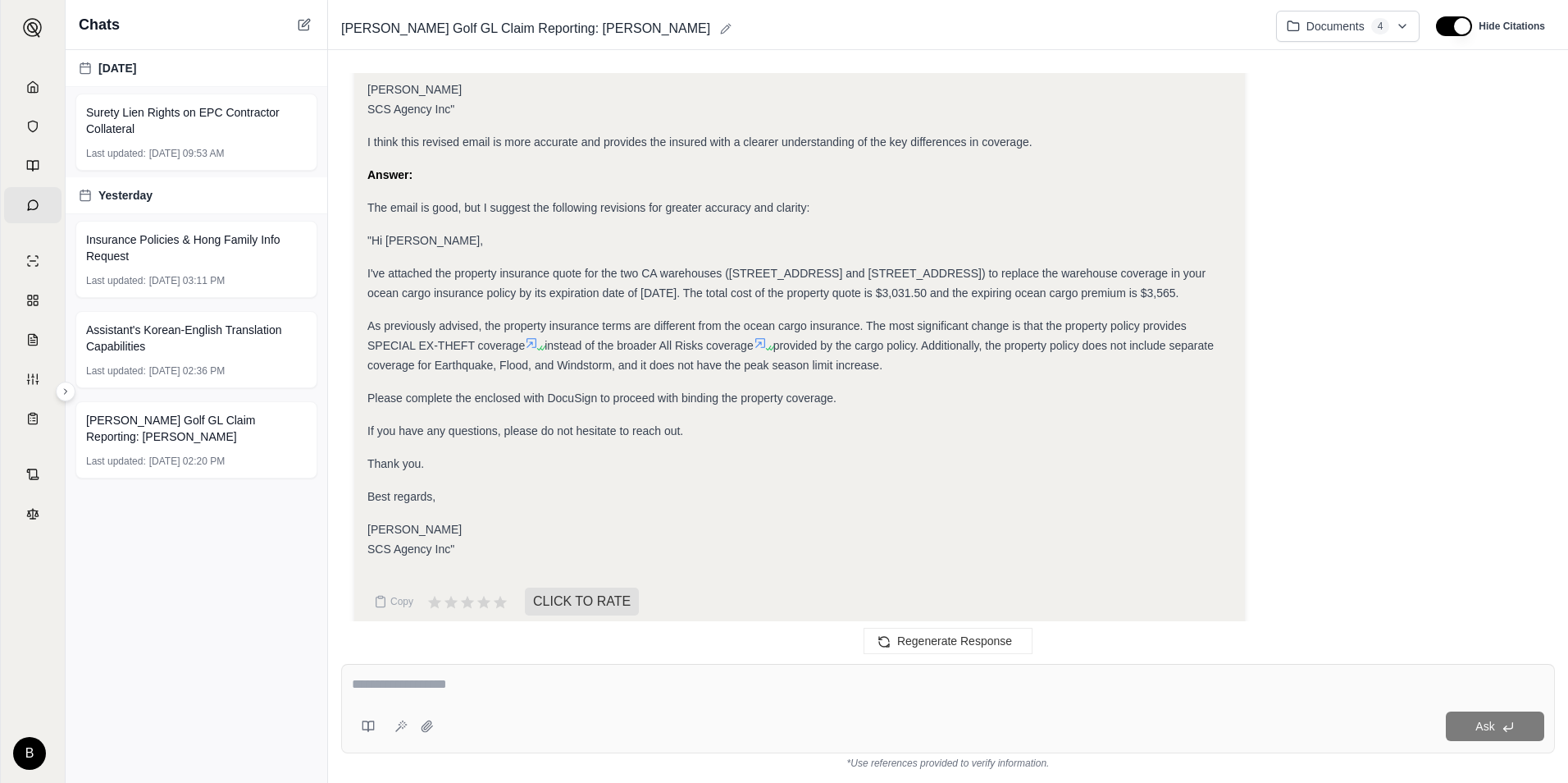
drag, startPoint x: 895, startPoint y: 342, endPoint x: 373, endPoint y: 200, distance: 541.0
drag, startPoint x: 373, startPoint y: 205, endPoint x: 412, endPoint y: 248, distance: 58.1
click at [412, 266] on span "I've attached the property insurance quote for the two CA warehouses ([STREET_A…" at bounding box center [786, 283] width 839 height 33
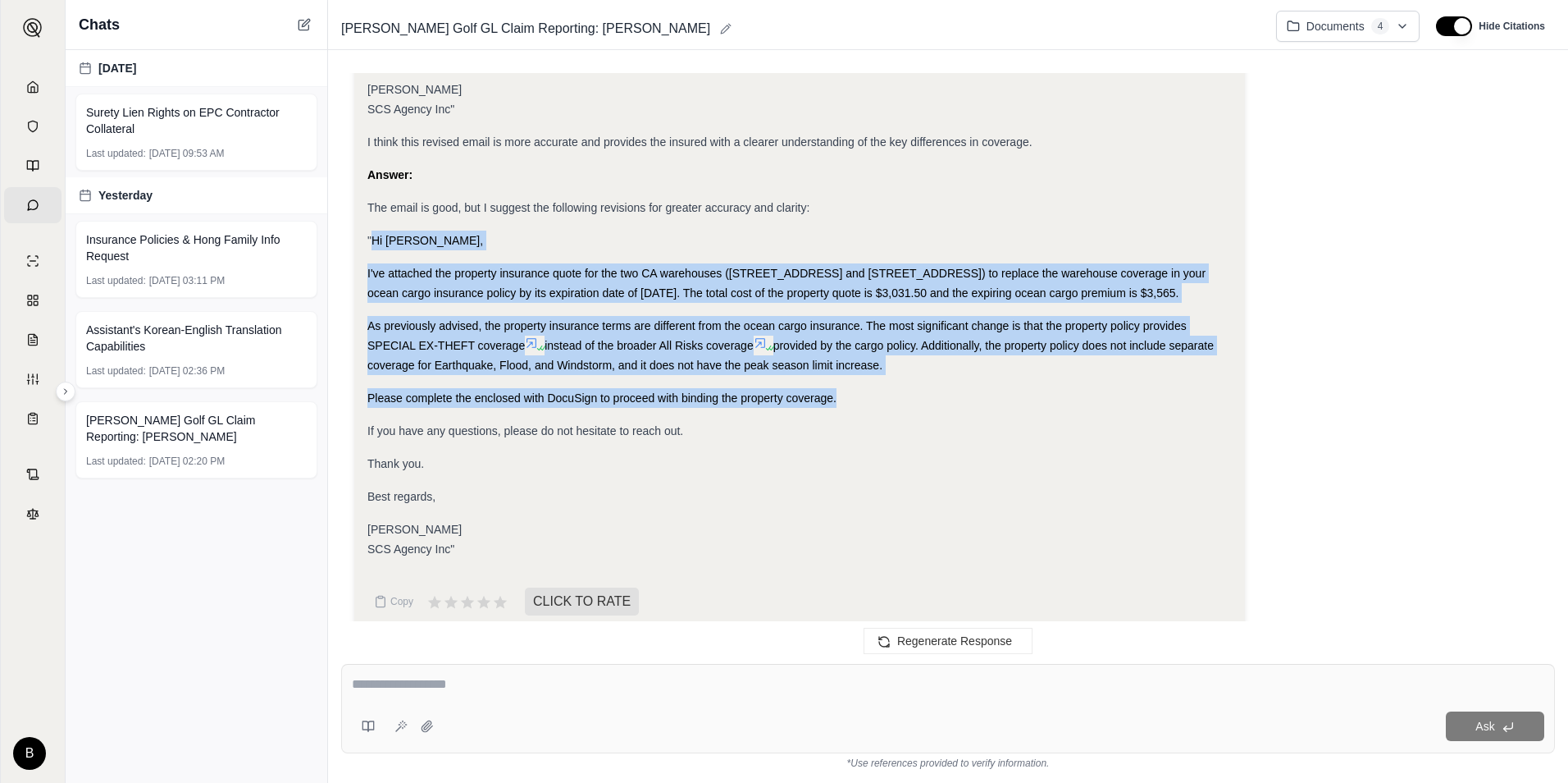
drag, startPoint x: 373, startPoint y: 203, endPoint x: 845, endPoint y: 370, distance: 500.7
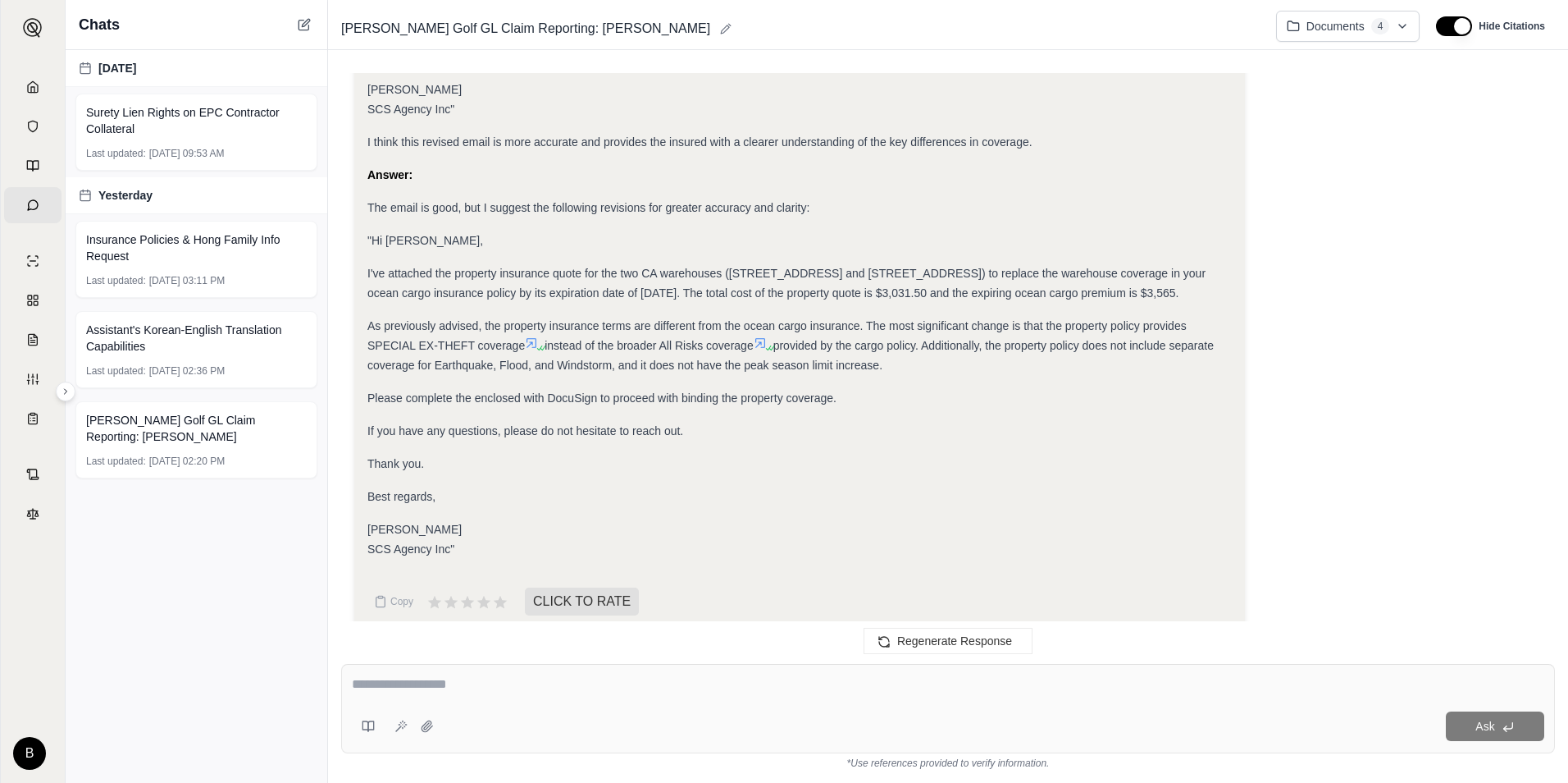
drag, startPoint x: 845, startPoint y: 370, endPoint x: 831, endPoint y: 422, distance: 53.9
click at [670, 339] on span "instead of the broader All Risks coverage" at bounding box center [648, 346] width 208 height 14
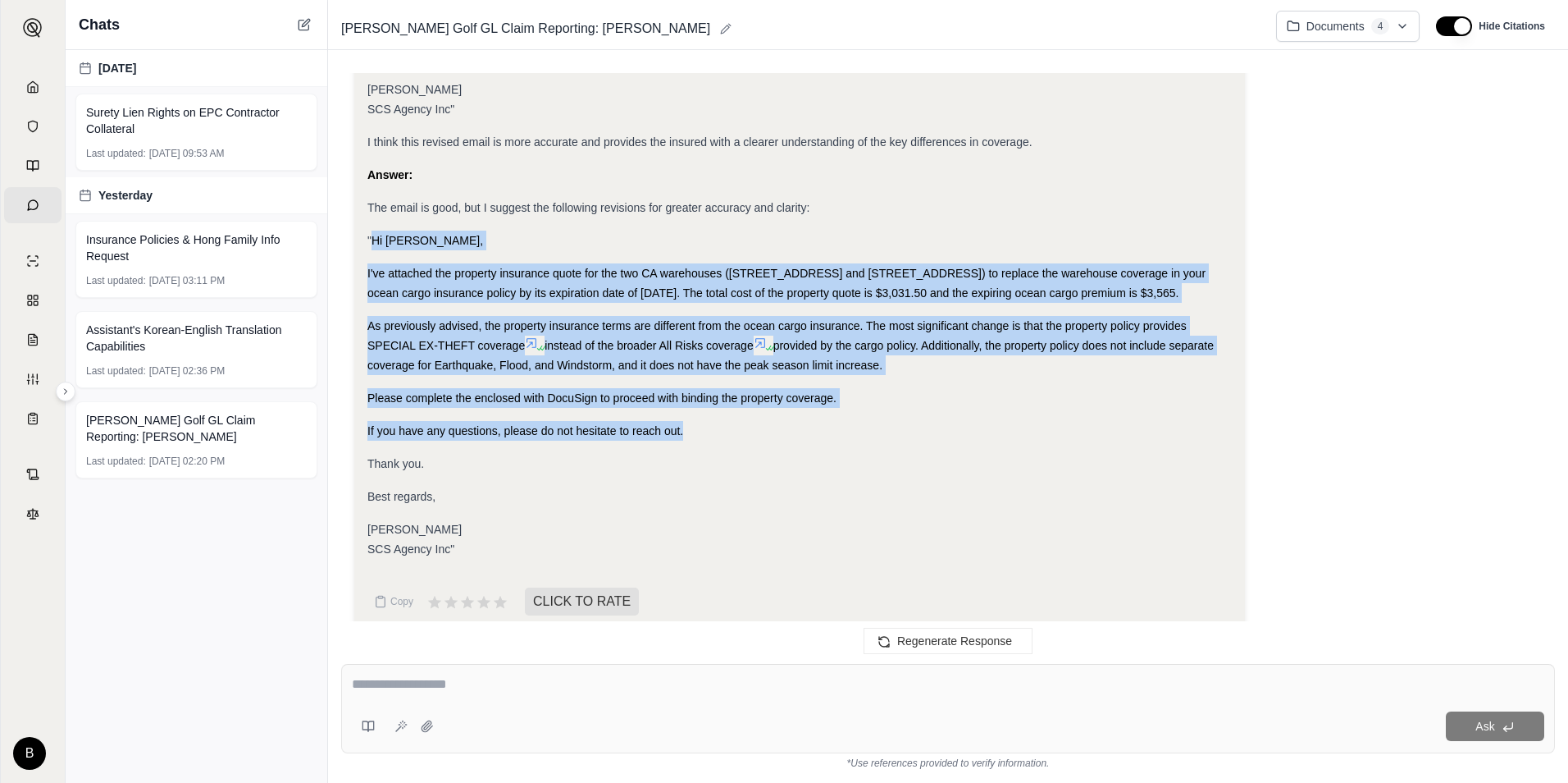
drag, startPoint x: 696, startPoint y: 412, endPoint x: 373, endPoint y: 201, distance: 385.8
copy div "Hi [PERSON_NAME], I've attached the property insurance quote for the two CA war…"
click at [576, 424] on span "If you have any questions, please do not hesitate to reach out." at bounding box center [525, 431] width 316 height 14
